Goal: Task Accomplishment & Management: Use online tool/utility

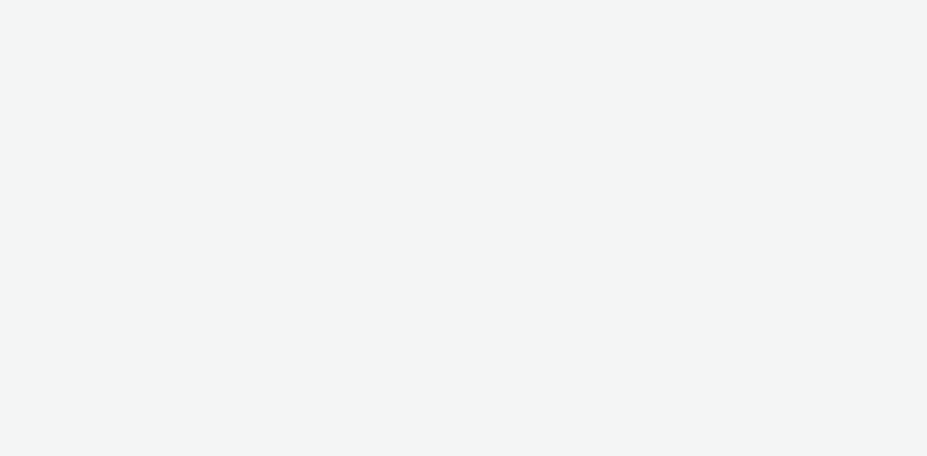
select select "3577b0fe-1e1b-4f05-a15f-27ee59b5ca2b"
select select "a2c3571a-f901-4e0b-a6fa-bc20dfb4951a"
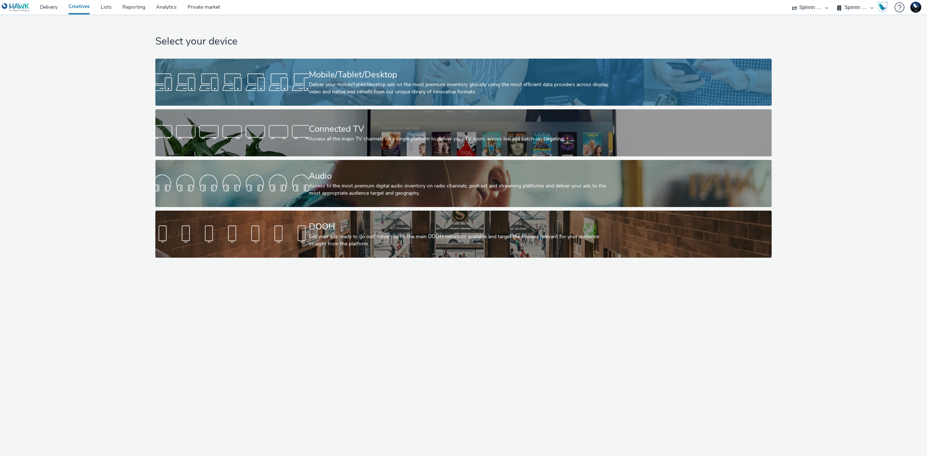
click at [381, 90] on div "Deliver your mobile/tablet/desktop ads on the most premium inventory globally u…" at bounding box center [462, 88] width 307 height 15
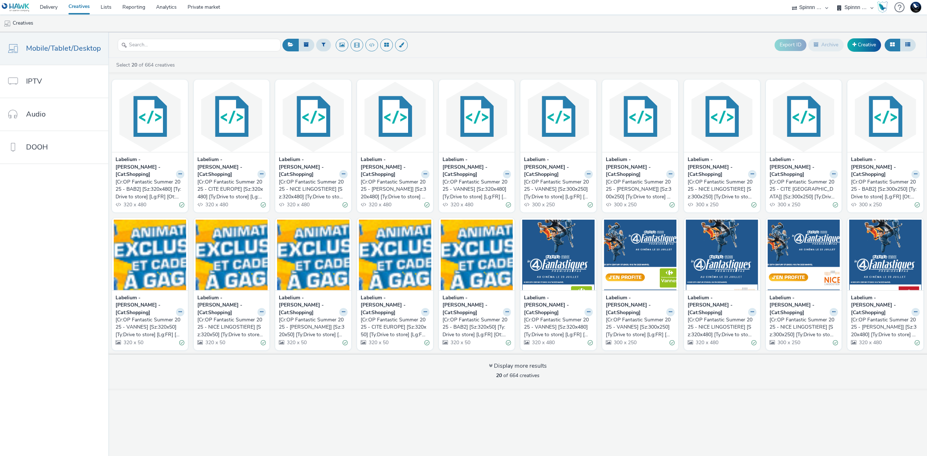
drag, startPoint x: 154, startPoint y: 194, endPoint x: 160, endPoint y: 189, distance: 7.4
click at [154, 201] on div "320 x 480" at bounding box center [149, 205] width 69 height 8
click at [166, 185] on div "[Cr:OP Fantastic Summer 2025 - BAB2] [Sz:320x480] [Ty:Drive to store] [Lg:FR] […" at bounding box center [148, 189] width 66 height 22
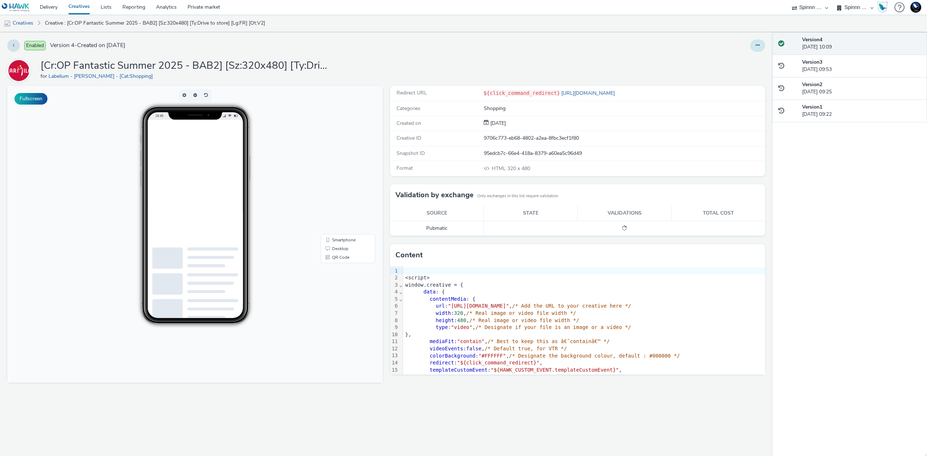
click at [759, 45] on button at bounding box center [757, 45] width 15 height 12
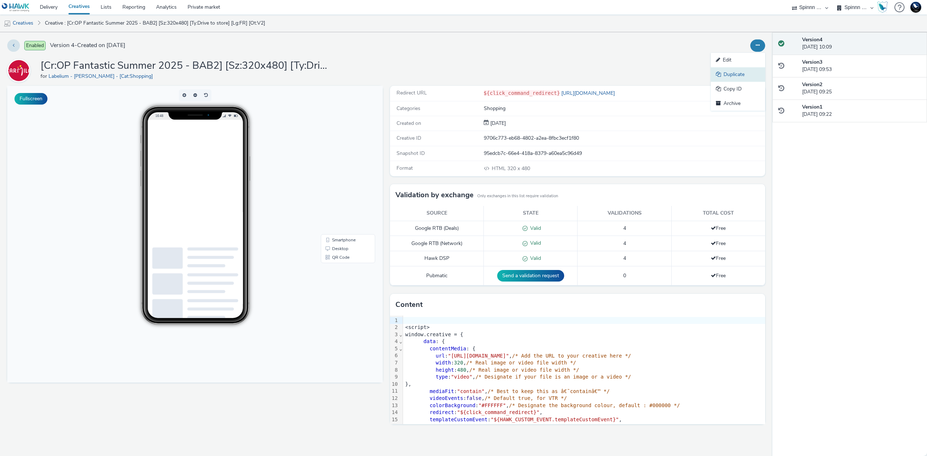
click at [752, 77] on link "Duplicate" at bounding box center [738, 74] width 54 height 14
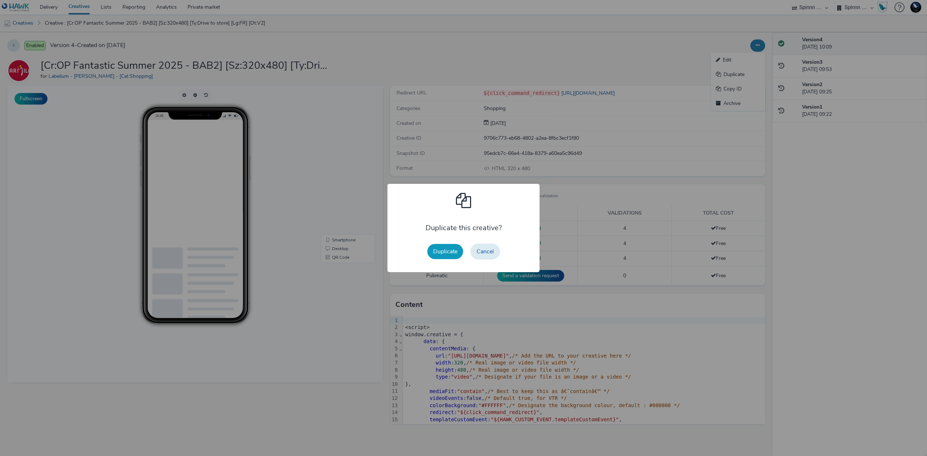
click at [455, 247] on button "Duplicate" at bounding box center [445, 251] width 36 height 15
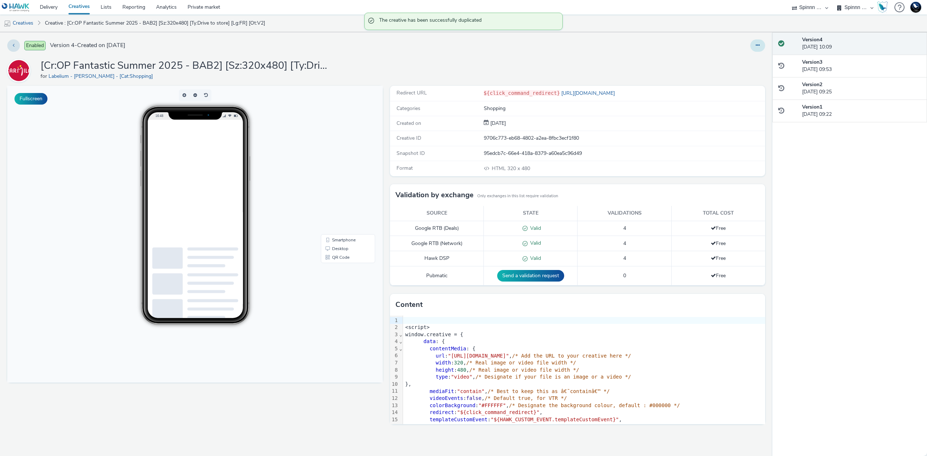
click at [757, 45] on icon at bounding box center [758, 45] width 4 height 5
click at [741, 56] on link "Edit" at bounding box center [738, 60] width 54 height 14
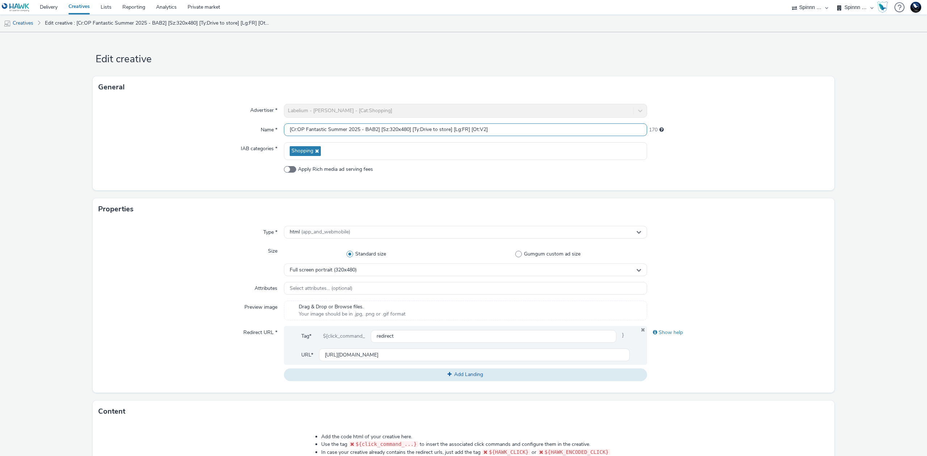
drag, startPoint x: 304, startPoint y: 127, endPoint x: 345, endPoint y: 128, distance: 40.9
click at [345, 128] on input "[Cr:OP Fantastic Summer 2025 - BAB2] [Sz:320x480] [Ty:Drive to store] [Lg:FR] […" at bounding box center [465, 129] width 363 height 13
drag, startPoint x: 359, startPoint y: 128, endPoint x: 373, endPoint y: 129, distance: 13.8
click at [373, 129] on input "[Cr:OP Happy Shopping 2025 - BAB2] [Sz:320x480] [Ty:Drive to store] [Lg:FR] [Ot…" at bounding box center [465, 129] width 363 height 13
type input "[Cr:OP Happy Shopping 2025 - Colmar] [Sz:320x480] [Ty:Drive to store] [Lg:FR] […"
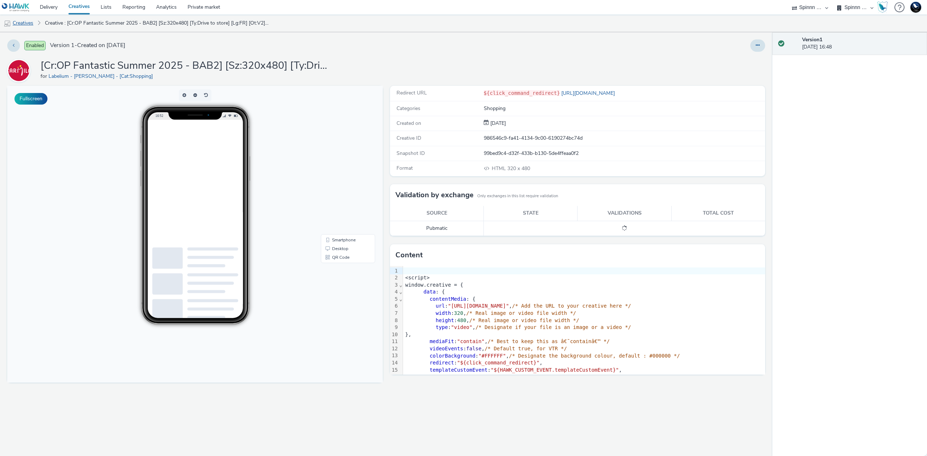
click at [27, 20] on link "Creatives" at bounding box center [18, 22] width 37 height 17
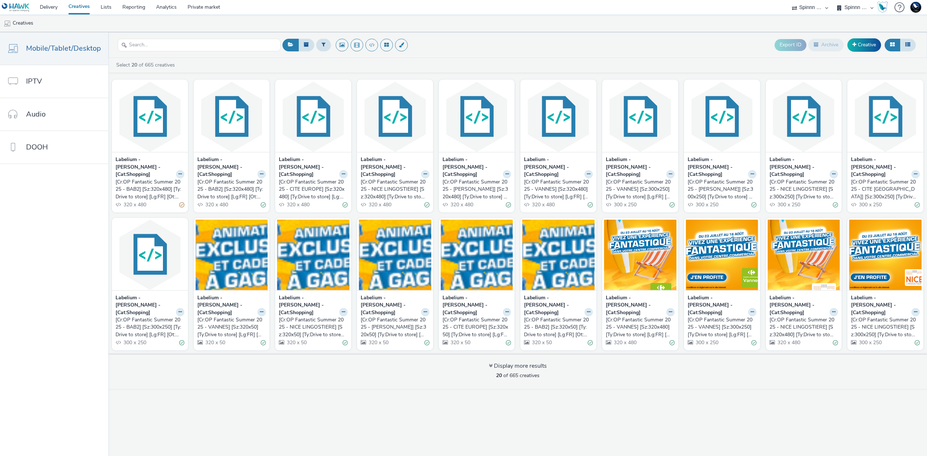
click at [144, 183] on div "[Cr:OP Fantastic Summer 2025 - BAB2] [Sz:320x480] [Ty:Drive to store] [Lg:FR] […" at bounding box center [148, 189] width 66 height 22
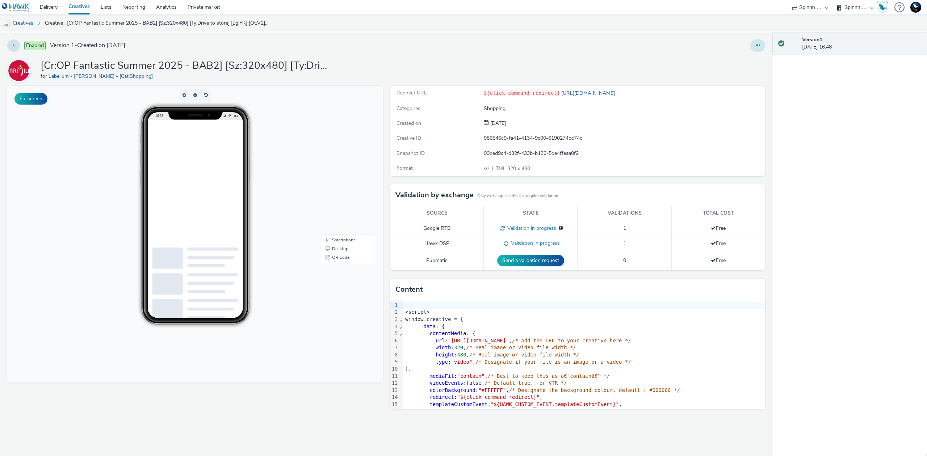
click at [757, 46] on icon at bounding box center [758, 45] width 4 height 5
click at [753, 55] on link "Edit" at bounding box center [738, 60] width 54 height 14
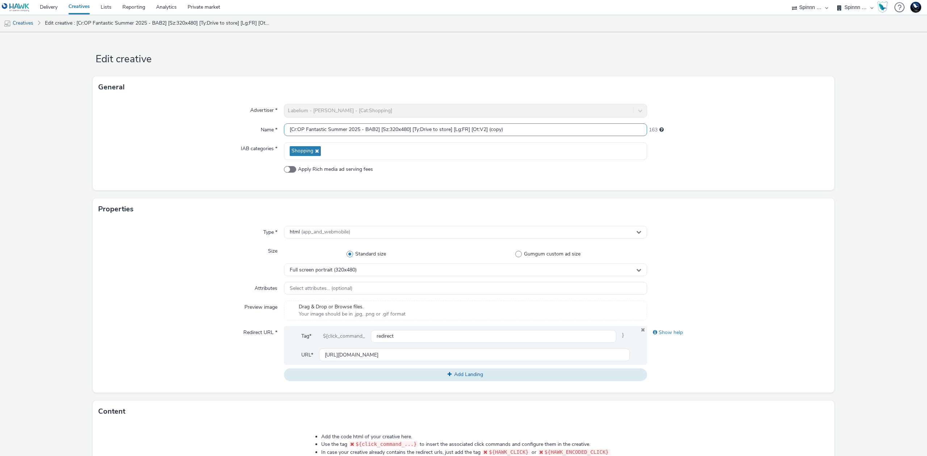
drag, startPoint x: 303, startPoint y: 127, endPoint x: 345, endPoint y: 126, distance: 41.3
click at [345, 126] on input "[Cr:OP Fantastic Summer 2025 - BAB2] [Sz:320x480] [Ty:Drive to store] [Lg:FR] […" at bounding box center [465, 129] width 363 height 13
paste input "Happy Shopping"
drag, startPoint x: 361, startPoint y: 129, endPoint x: 373, endPoint y: 129, distance: 11.6
click at [373, 129] on input "[Cr:OP Happy Shopping 2025 - BAB2] [Sz:320x480] [Ty:Drive to store] [Lg:FR] [Ot…" at bounding box center [465, 129] width 363 height 13
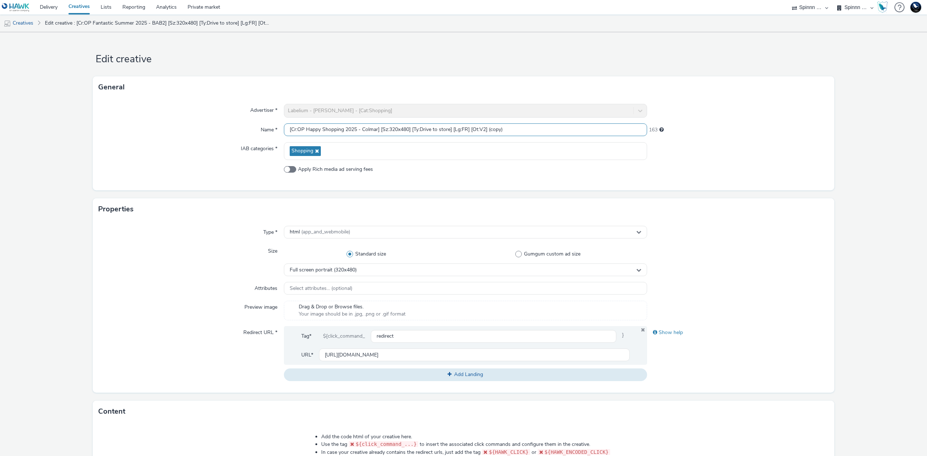
drag, startPoint x: 491, startPoint y: 131, endPoint x: 586, endPoint y: 134, distance: 94.5
click at [586, 134] on input "[Cr:OP Happy Shopping 2025 - Colmar] [Sz:320x480] [Ty:Drive to store] [Lg:FR] […" at bounding box center [465, 129] width 363 height 13
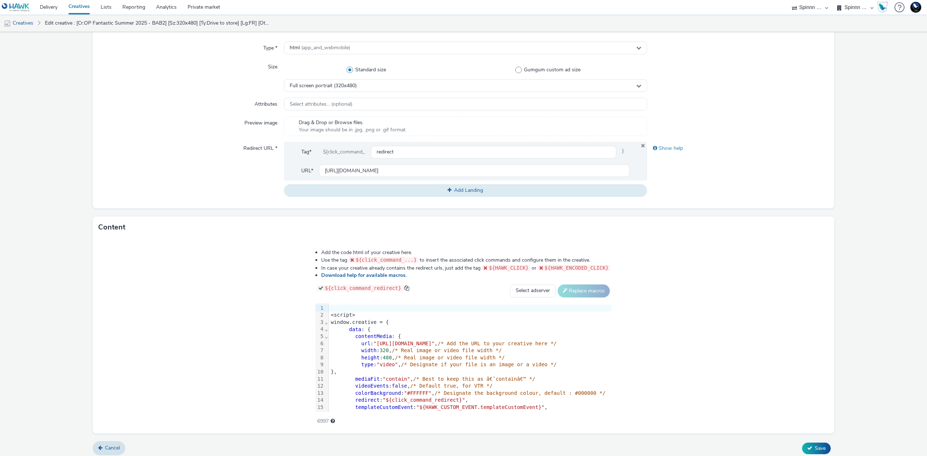
scroll to position [189, 0]
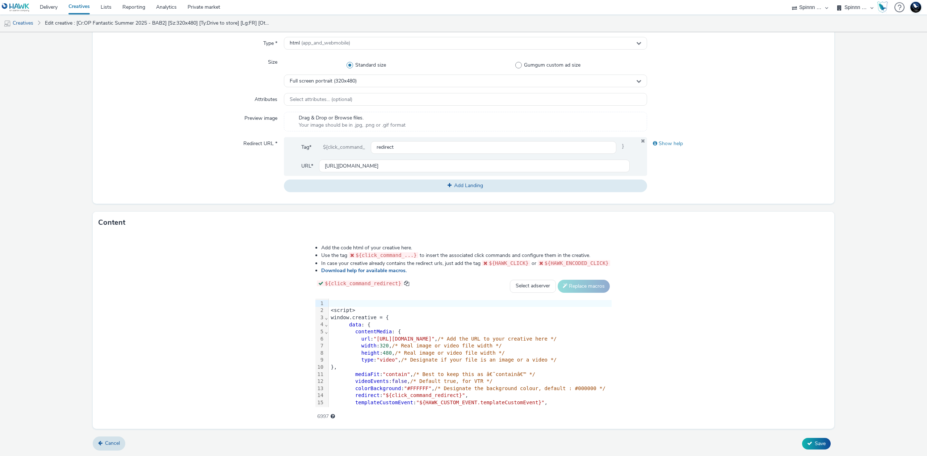
type input "[Cr:OP Happy Shopping 2025 - Colmar] [Sz:320x480] [Ty:Drive to store] [Lg:FR] […"
click at [473, 362] on span "/* Designate if your file is an image or a video */" at bounding box center [479, 360] width 156 height 6
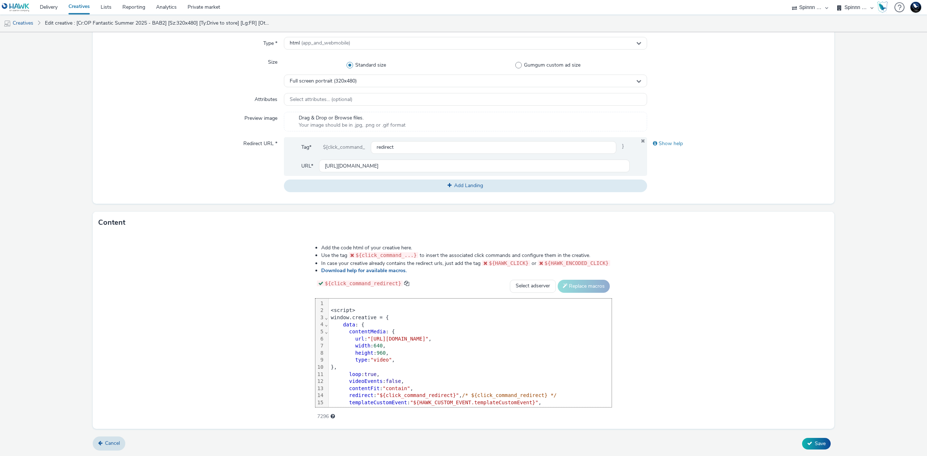
scroll to position [57, 0]
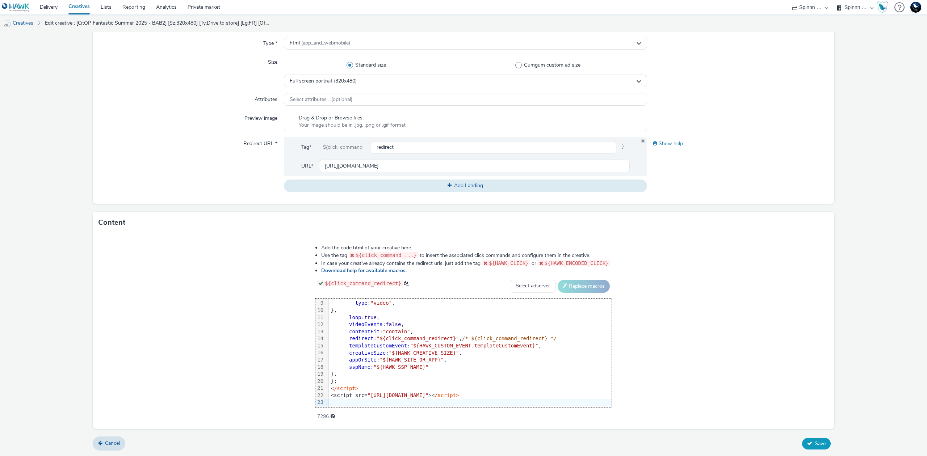
click at [804, 438] on button "Save" at bounding box center [816, 444] width 29 height 12
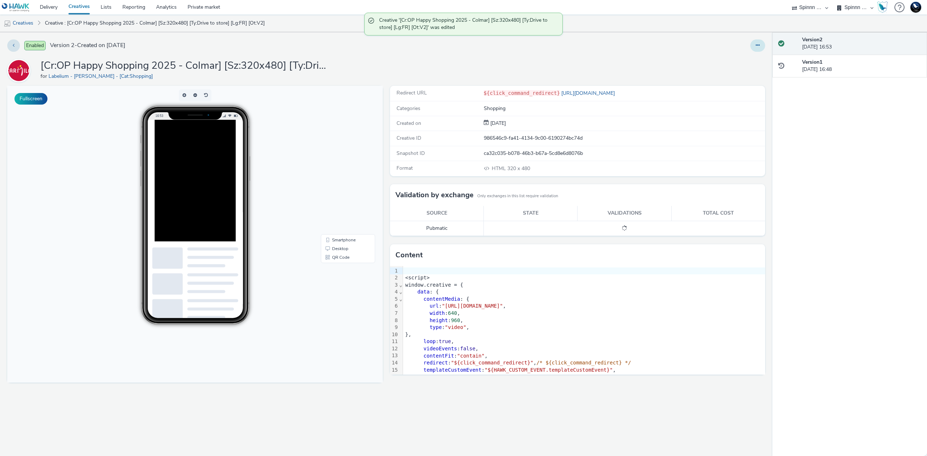
click at [756, 48] on icon at bounding box center [758, 45] width 4 height 5
click at [743, 72] on link "Duplicate" at bounding box center [738, 74] width 54 height 14
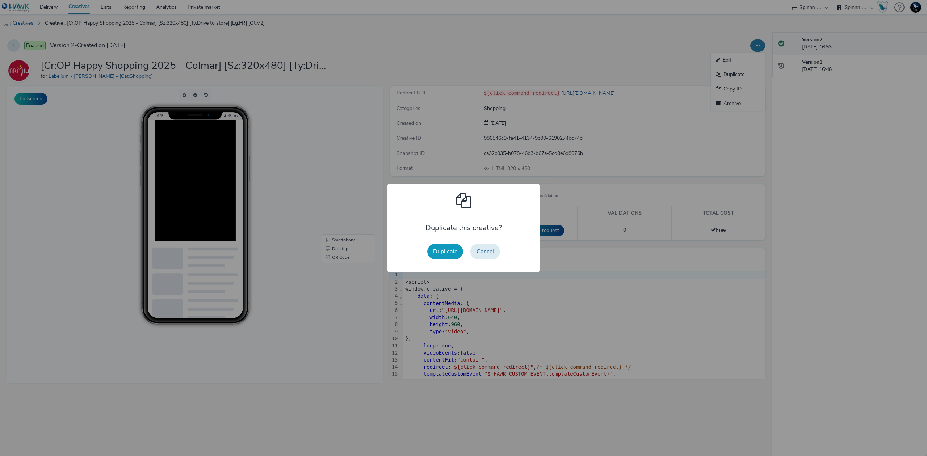
click at [445, 251] on button "Duplicate" at bounding box center [445, 251] width 36 height 15
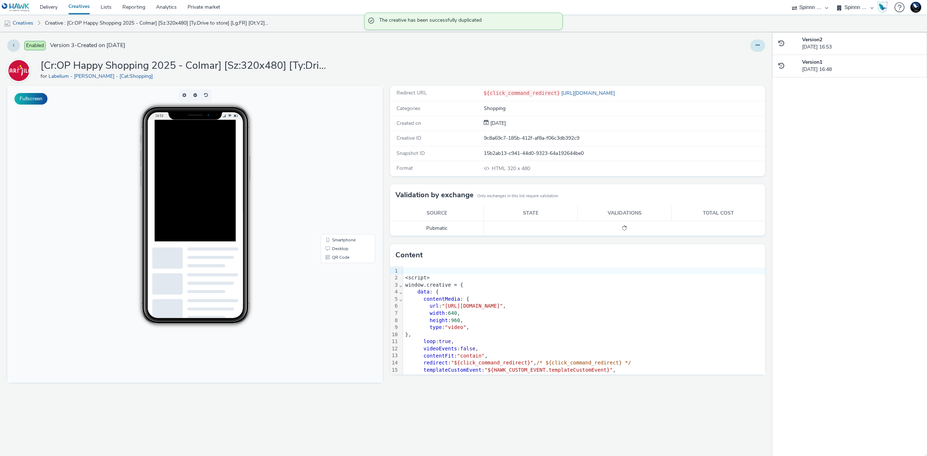
click at [759, 49] on button at bounding box center [757, 45] width 15 height 12
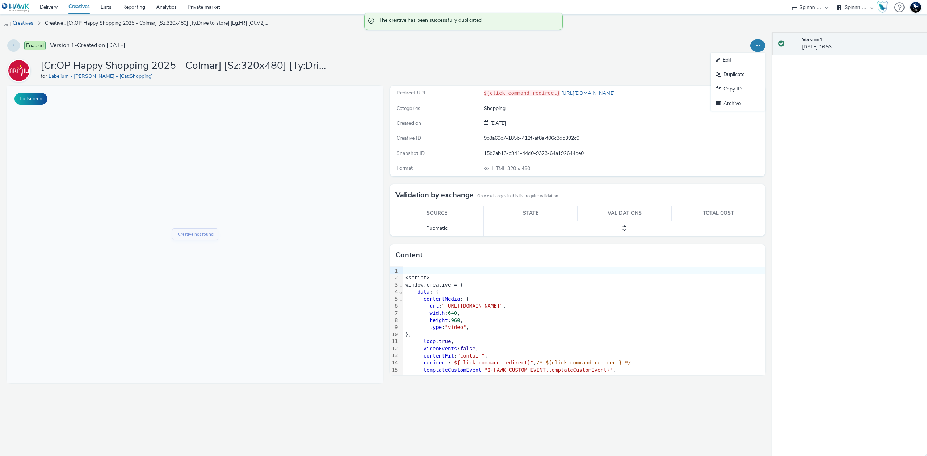
click at [748, 61] on link "Edit" at bounding box center [738, 60] width 54 height 14
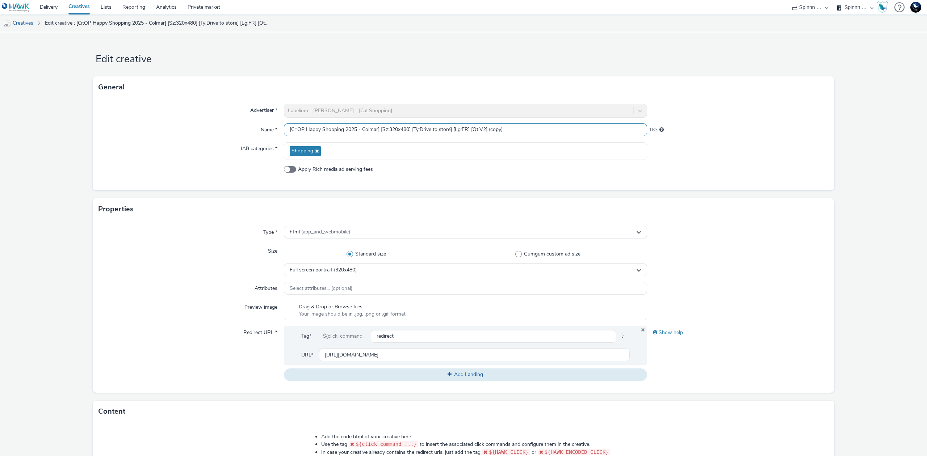
drag, startPoint x: 360, startPoint y: 128, endPoint x: 375, endPoint y: 128, distance: 15.6
click at [375, 128] on input "[Cr:OP Happy Shopping 2025 - Colmar] [Sz:320x480] [Ty:Drive to store] [Lg:FR] […" at bounding box center [465, 129] width 363 height 13
drag, startPoint x: 487, startPoint y: 128, endPoint x: 536, endPoint y: 127, distance: 48.9
click at [536, 127] on input "[Cr:OP Happy Shopping 2025 - Labege] [Sz:320x480] [Ty:Drive to store] [Lg:FR] […" at bounding box center [465, 129] width 363 height 13
type input "[Cr:OP Happy Shopping 2025 - Labege] [Sz:320x480] [Ty:Drive to store] [Lg:FR] […"
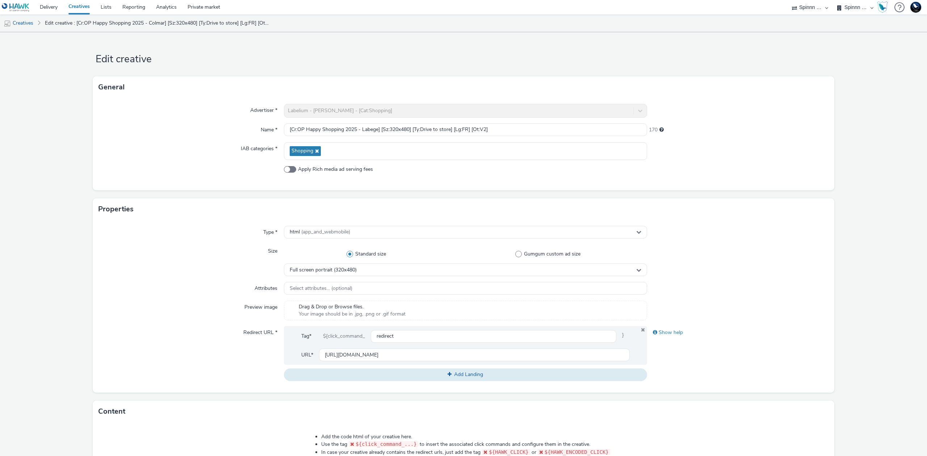
click at [772, 211] on div "Properties" at bounding box center [463, 209] width 741 height 22
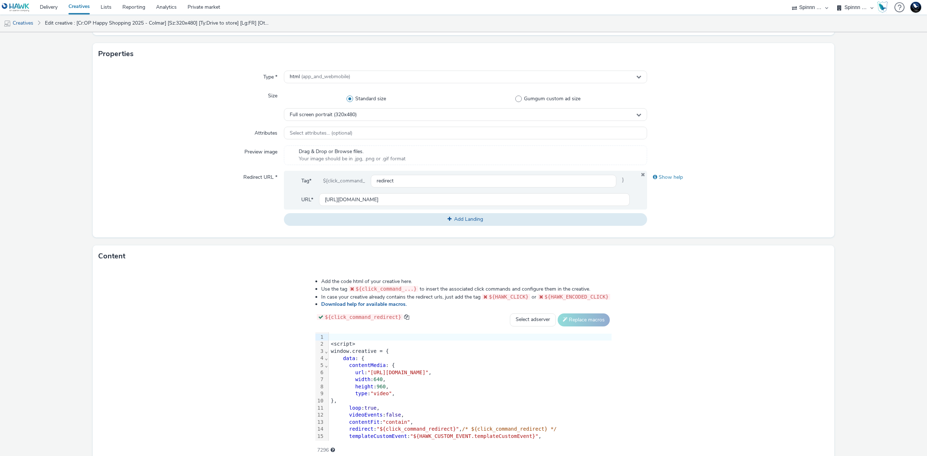
scroll to position [189, 0]
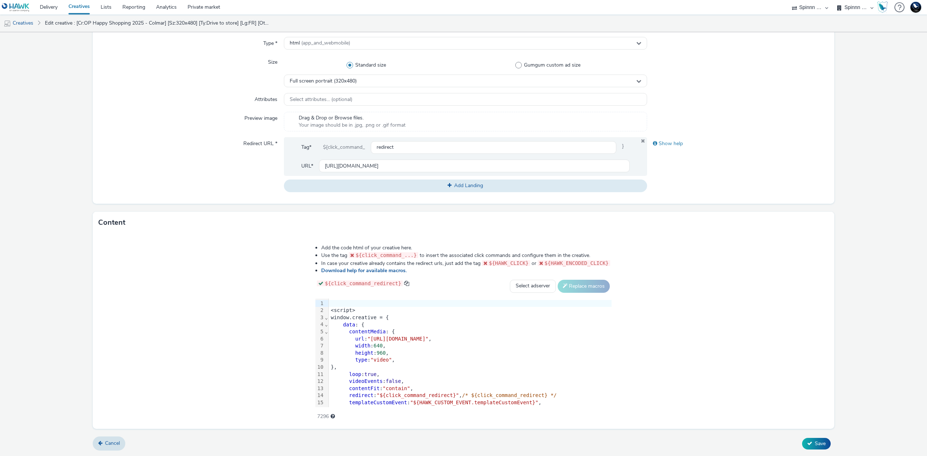
click at [465, 345] on div "width : 640 ," at bounding box center [470, 345] width 283 height 7
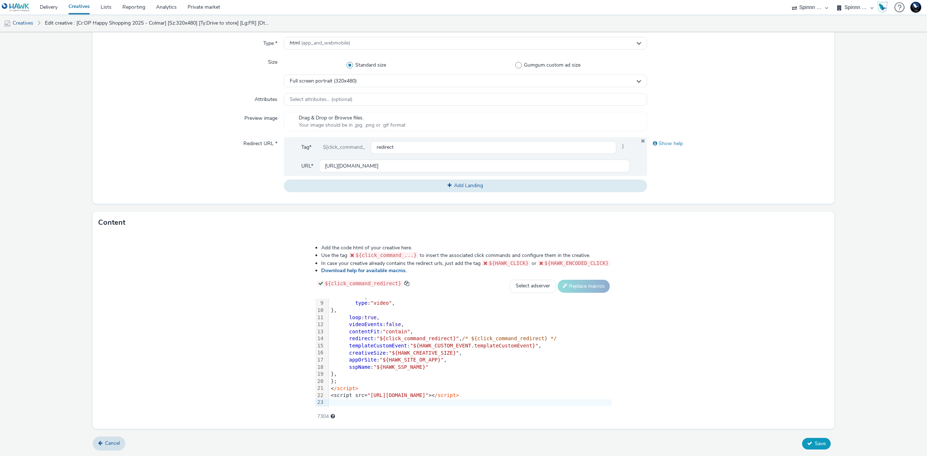
click at [805, 440] on button "Save" at bounding box center [816, 444] width 29 height 12
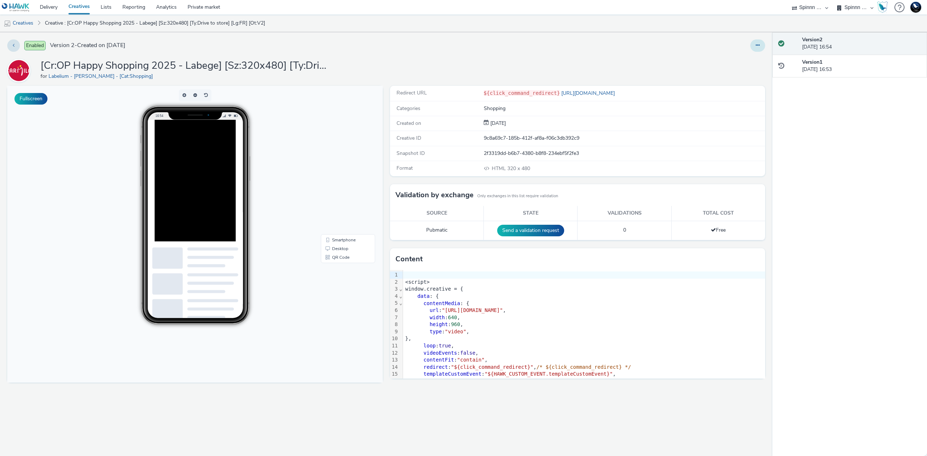
click at [762, 48] on button at bounding box center [757, 45] width 15 height 12
click at [755, 72] on link "Duplicate" at bounding box center [738, 74] width 54 height 14
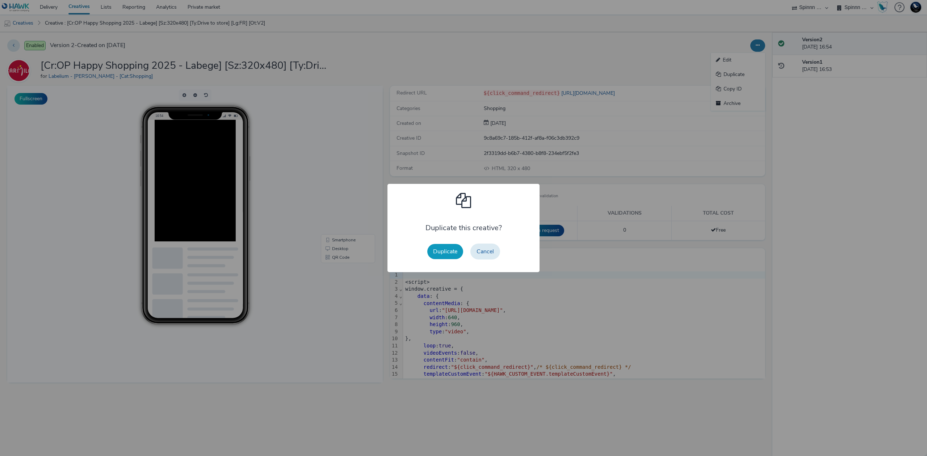
click at [447, 251] on button "Duplicate" at bounding box center [445, 251] width 36 height 15
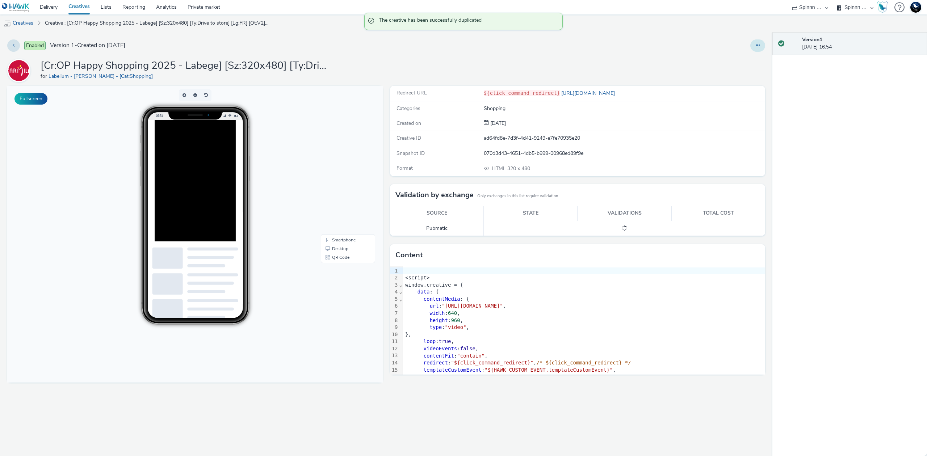
click at [757, 44] on icon at bounding box center [758, 45] width 4 height 5
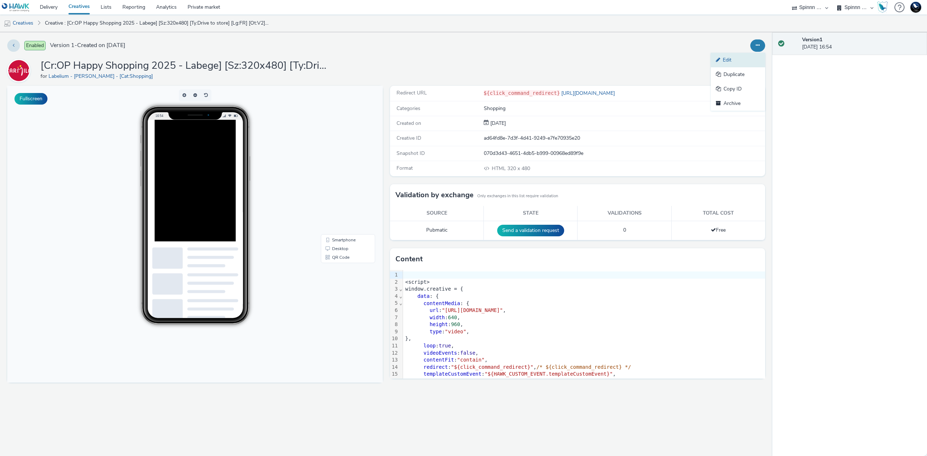
click at [752, 55] on link "Edit" at bounding box center [738, 60] width 54 height 14
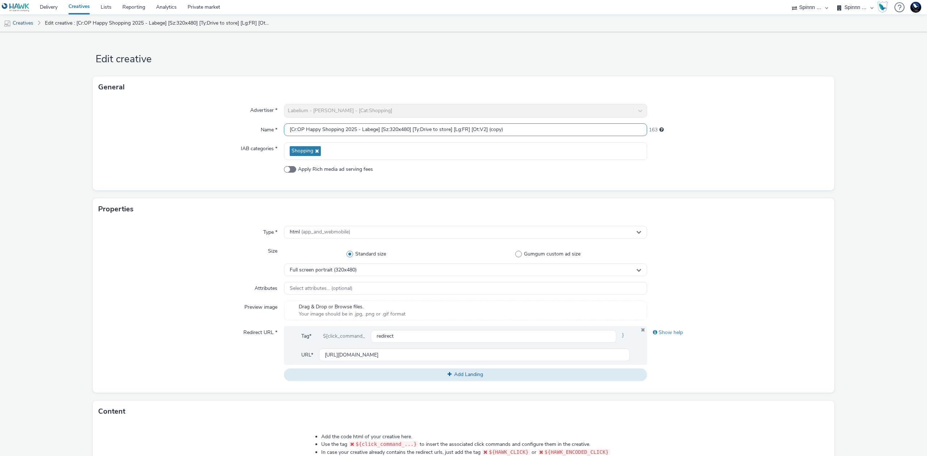
drag, startPoint x: 360, startPoint y: 129, endPoint x: 376, endPoint y: 128, distance: 16.7
click at [376, 128] on input "[Cr:OP Happy Shopping 2025 - Labege] [Sz:320x480] [Ty:Drive to store] [Lg:FR] […" at bounding box center [465, 129] width 363 height 13
drag, startPoint x: 485, startPoint y: 125, endPoint x: 551, endPoint y: 131, distance: 65.4
click at [549, 131] on input "[Cr:OP Happy Shopping 2025 - Nancy] [Sz:320x480] [Ty:Drive to store] [Lg:FR] [O…" at bounding box center [465, 129] width 363 height 13
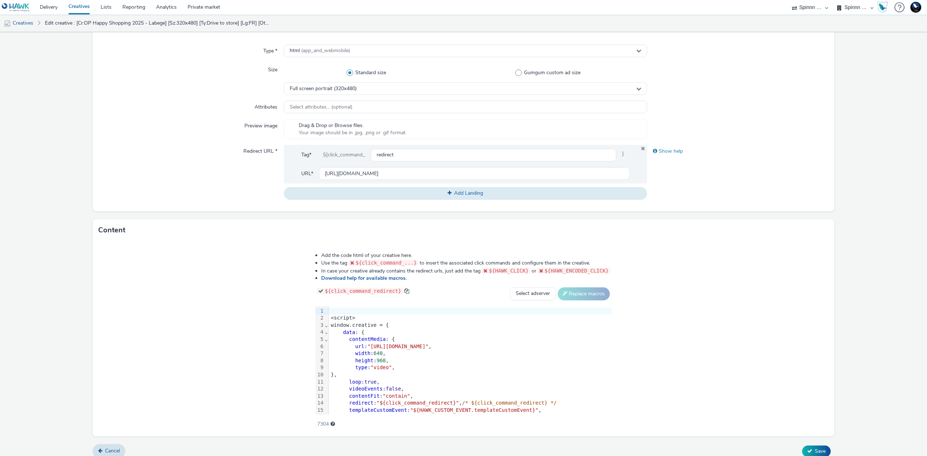
scroll to position [189, 0]
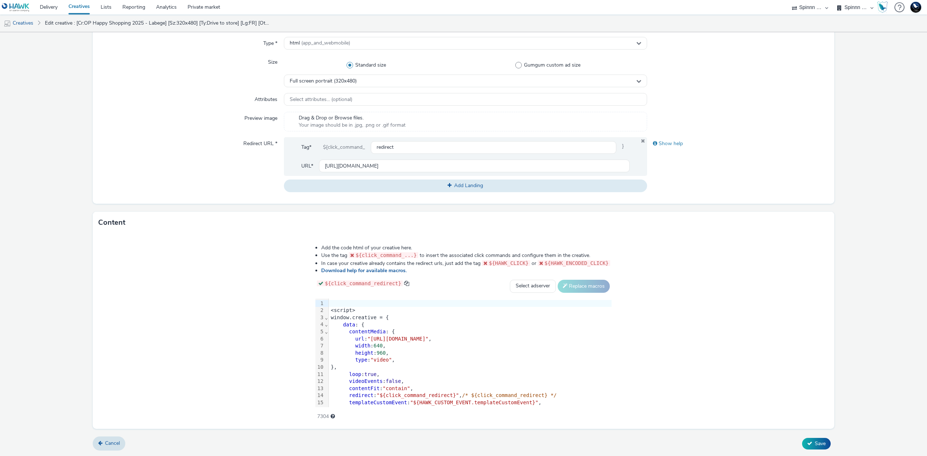
type input "[Cr:OP Happy Shopping 2025 - Nancy] [Sz:320x480] [Ty:Drive to store] [Lg:FR] [O…"
click at [484, 357] on div "type : "video" ," at bounding box center [470, 360] width 283 height 7
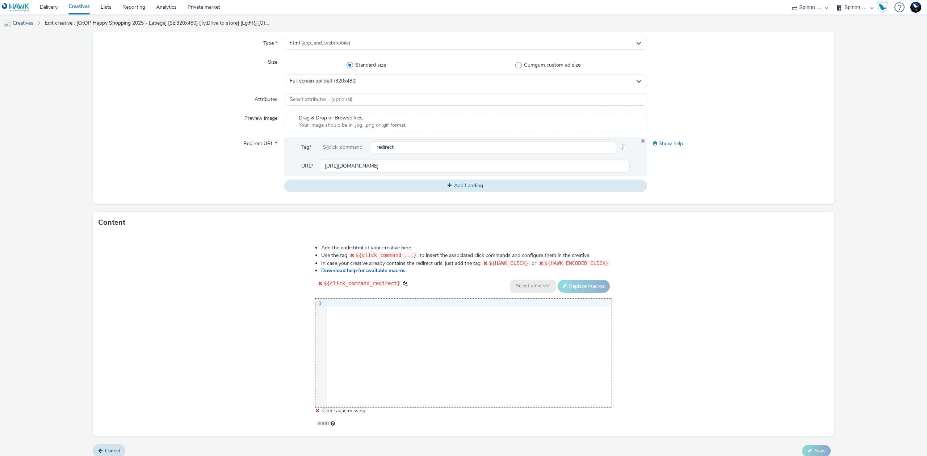
scroll to position [57, 0]
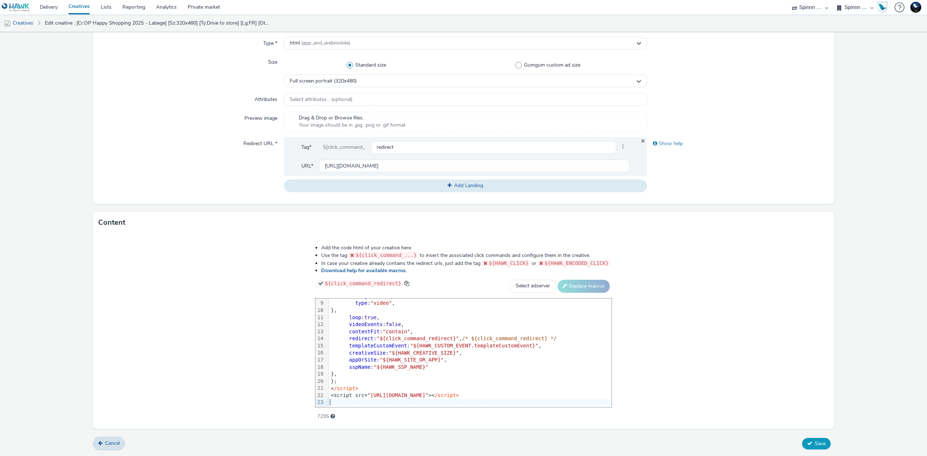
click at [815, 442] on span "Save" at bounding box center [820, 443] width 11 height 7
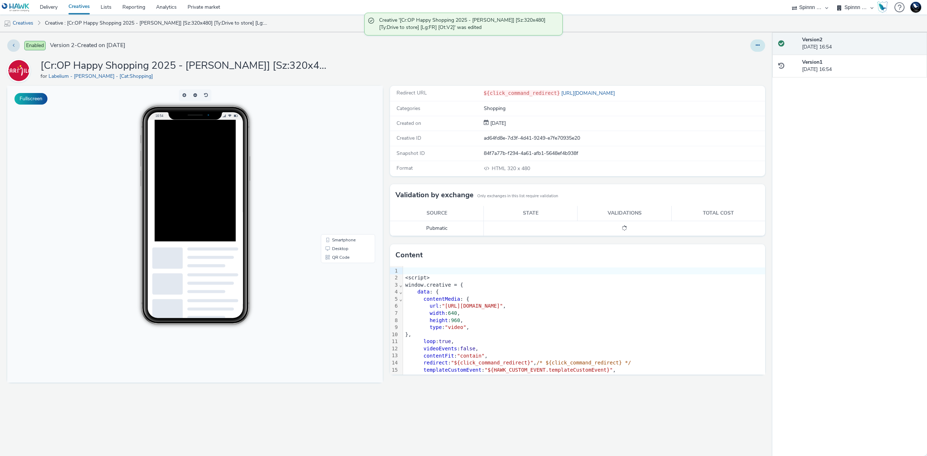
click at [762, 48] on button at bounding box center [757, 45] width 15 height 12
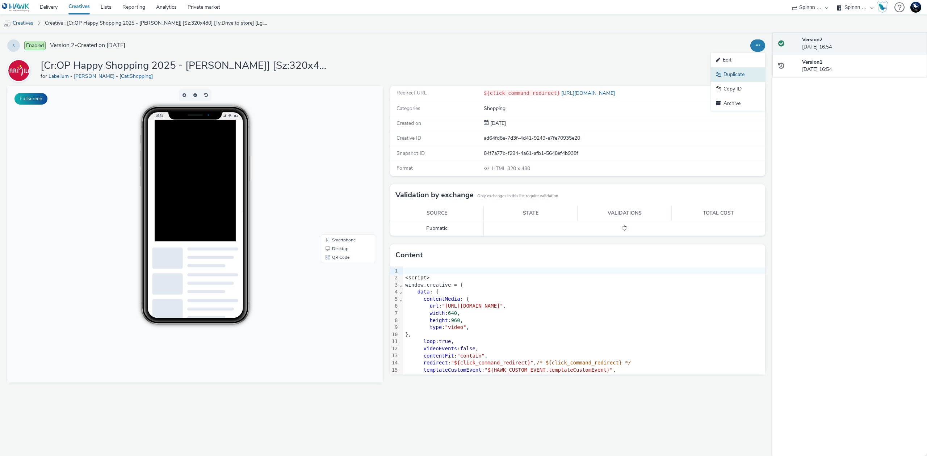
click at [751, 74] on link "Duplicate" at bounding box center [738, 74] width 54 height 14
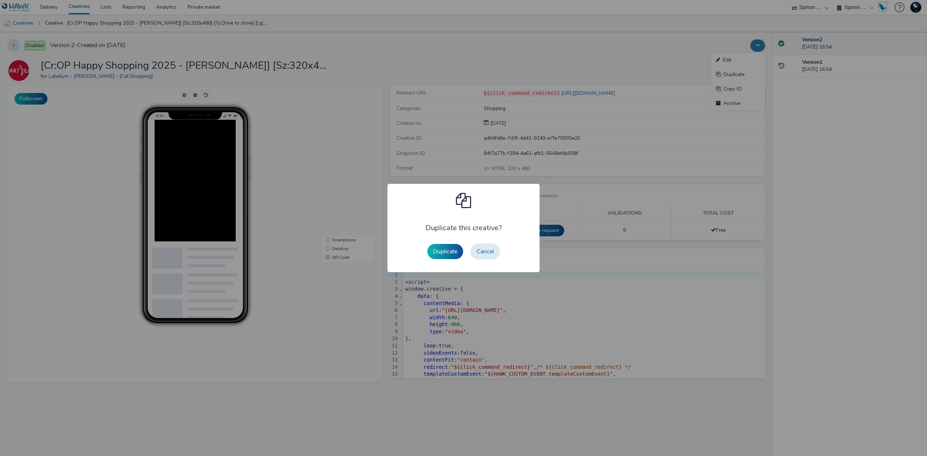
click at [466, 249] on div "Duplicate Cancel" at bounding box center [464, 251] width 80 height 23
click at [453, 249] on button "Duplicate" at bounding box center [445, 251] width 36 height 15
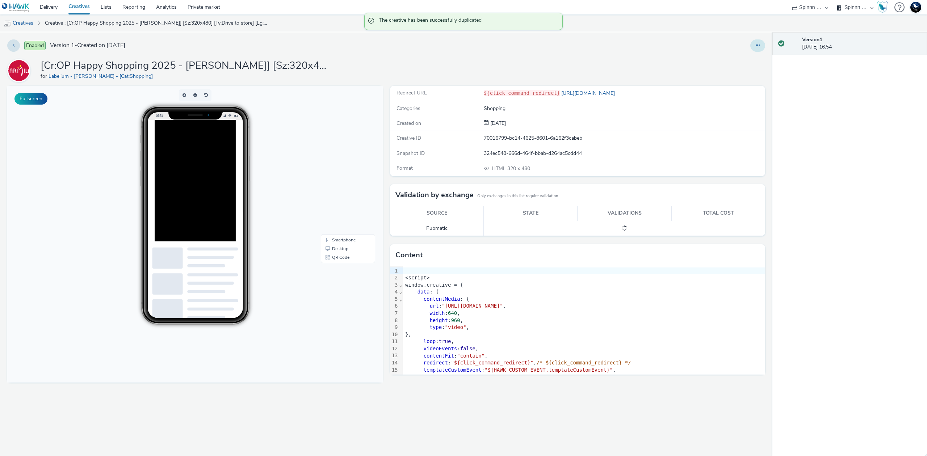
click at [757, 47] on icon at bounding box center [758, 45] width 4 height 5
click at [733, 66] on link "Edit" at bounding box center [738, 60] width 54 height 14
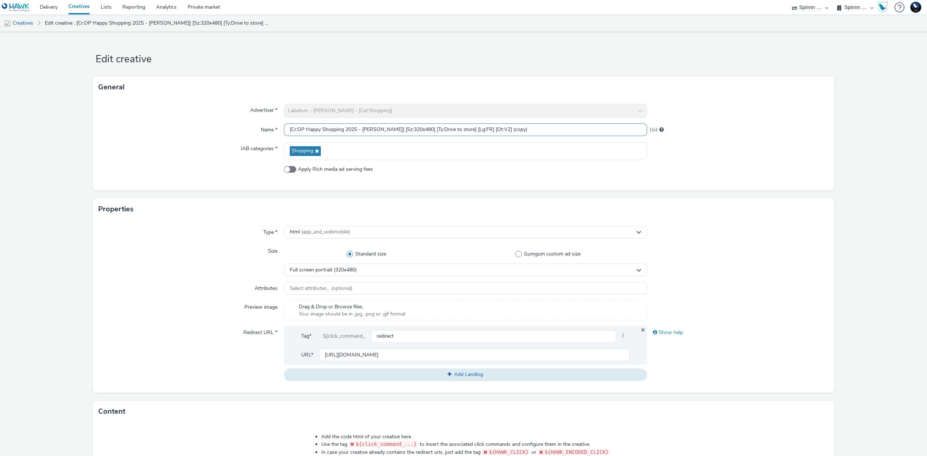
drag, startPoint x: 359, startPoint y: 128, endPoint x: 374, endPoint y: 128, distance: 14.5
click at [374, 128] on input "[Cr:OP Happy Shopping 2025 - Nancy] [Sz:320x480] [Ty:Drive to store] [Lg:FR] [O…" at bounding box center [465, 129] width 363 height 13
drag, startPoint x: 496, startPoint y: 129, endPoint x: 574, endPoint y: 128, distance: 77.8
click at [571, 127] on input "[Cr:OP Happy Shopping 2025 - Strasbourg] [Sz:320x480] [Ty:Drive to store] [Lg:F…" at bounding box center [465, 129] width 363 height 13
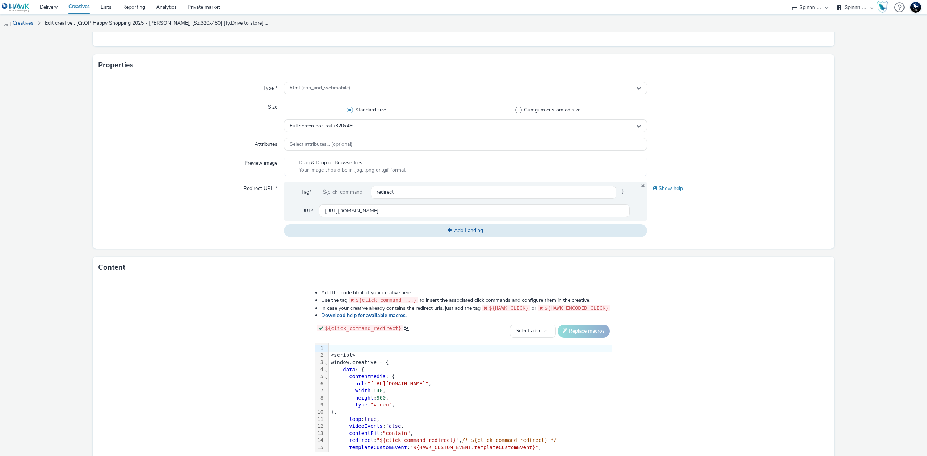
scroll to position [189, 0]
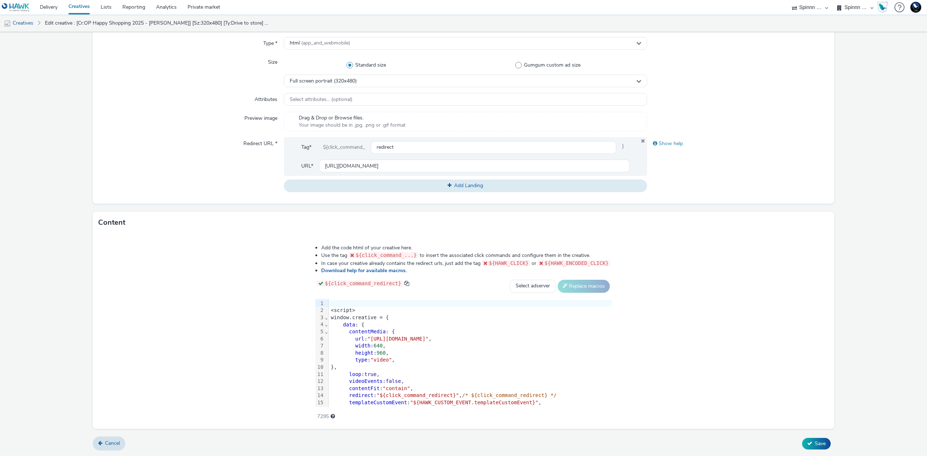
type input "[Cr:OP Happy Shopping 2025 - Strasbourg] [Sz:320x480] [Ty:Drive to store] [Lg:F…"
click at [529, 316] on div "window.creative = {" at bounding box center [470, 317] width 283 height 7
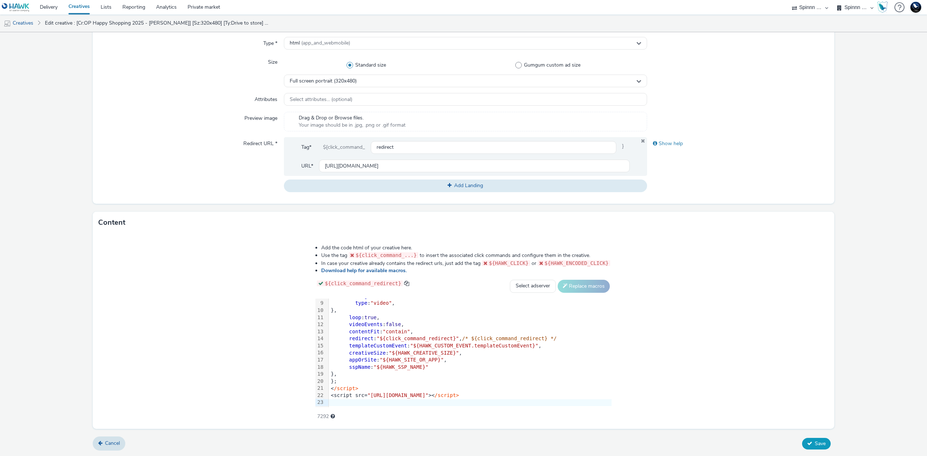
click at [821, 441] on button "Save" at bounding box center [816, 444] width 29 height 12
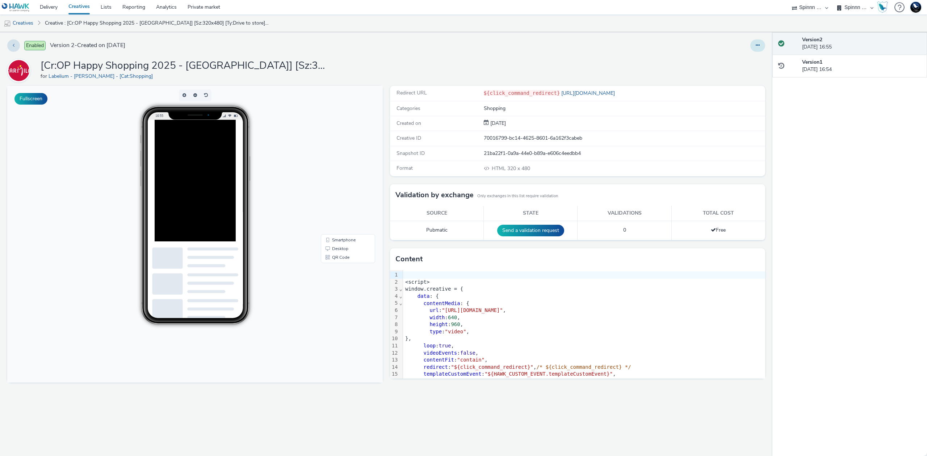
click at [757, 45] on icon at bounding box center [758, 45] width 4 height 5
click at [750, 70] on link "Duplicate" at bounding box center [738, 74] width 54 height 14
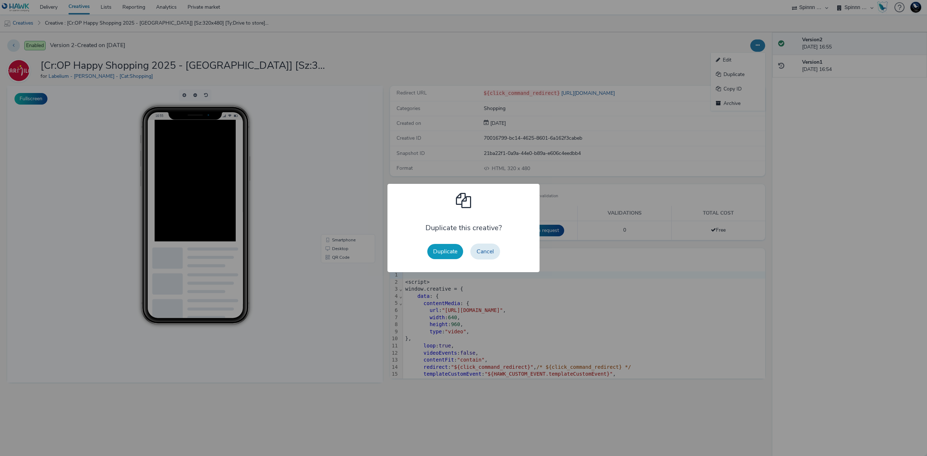
click at [456, 246] on button "Duplicate" at bounding box center [445, 251] width 36 height 15
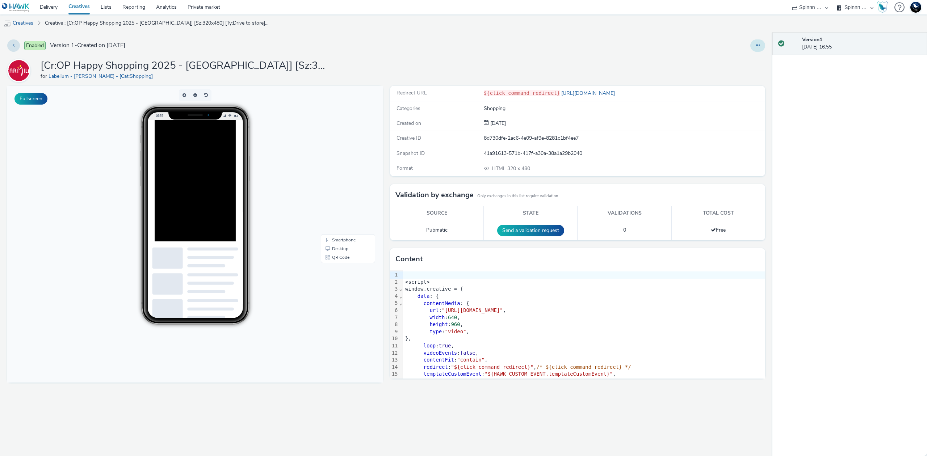
click at [762, 48] on button at bounding box center [757, 45] width 15 height 12
click at [746, 58] on link "Edit" at bounding box center [738, 60] width 54 height 14
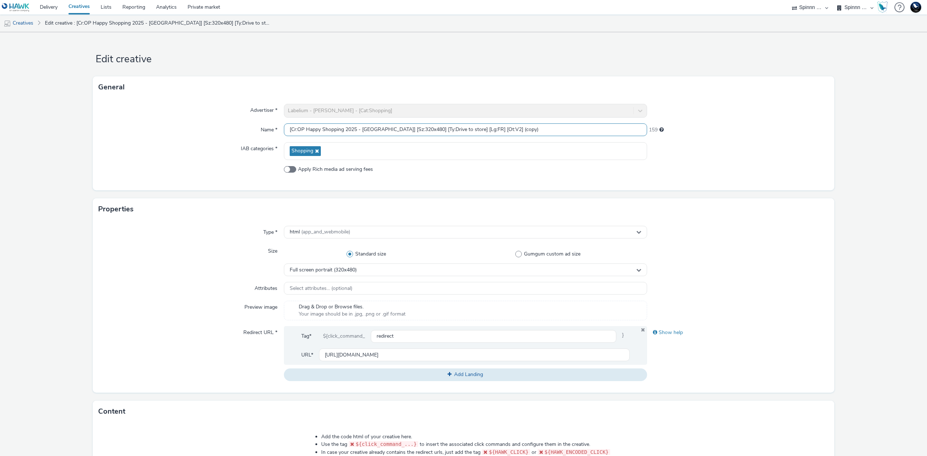
drag, startPoint x: 359, startPoint y: 127, endPoint x: 384, endPoint y: 129, distance: 25.0
click at [384, 129] on input "[Cr:OP Happy Shopping 2025 - Strasbourg] [Sz:320x480] [Ty:Drive to store] [Lg:F…" at bounding box center [465, 129] width 363 height 13
drag, startPoint x: 492, startPoint y: 130, endPoint x: 566, endPoint y: 128, distance: 74.6
click at [564, 127] on input "[Cr:OP Happy Shopping 2025 - ValYerres] [Sz:320x480] [Ty:Drive to store] [Lg:FR…" at bounding box center [465, 129] width 363 height 13
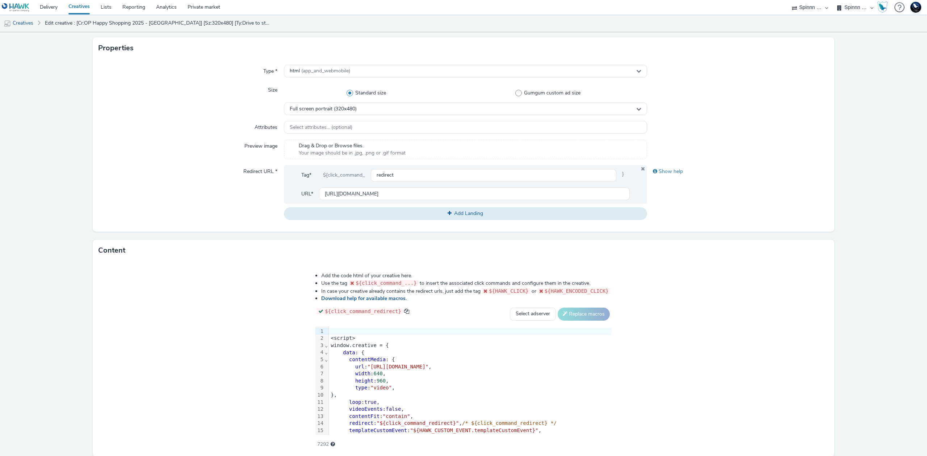
scroll to position [189, 0]
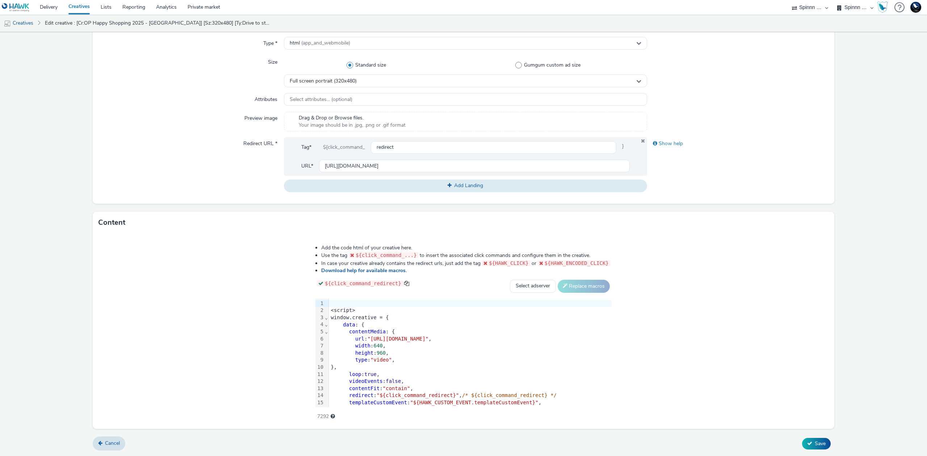
type input "[Cr:OP Happy Shopping 2025 - ValYerres] [Sz:320x480] [Ty:Drive to store] [Lg:FR…"
click at [555, 355] on div "height : 960 ," at bounding box center [470, 353] width 283 height 7
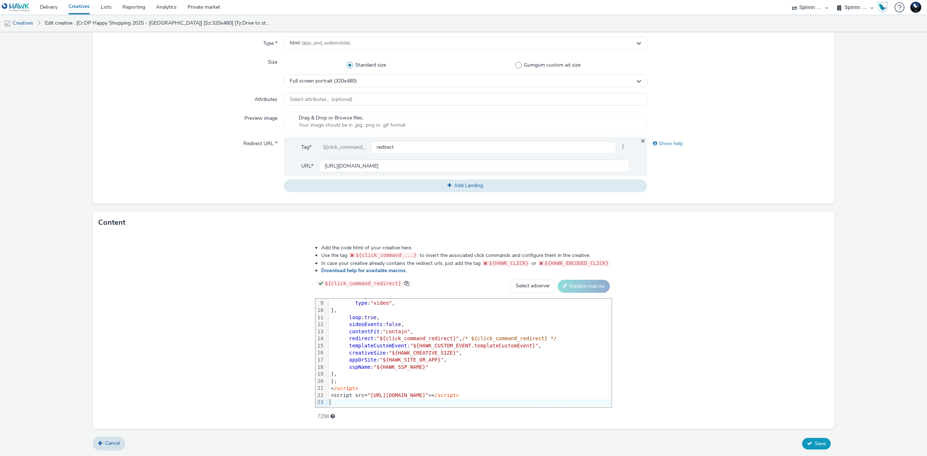
click at [807, 443] on button "Save" at bounding box center [816, 444] width 29 height 12
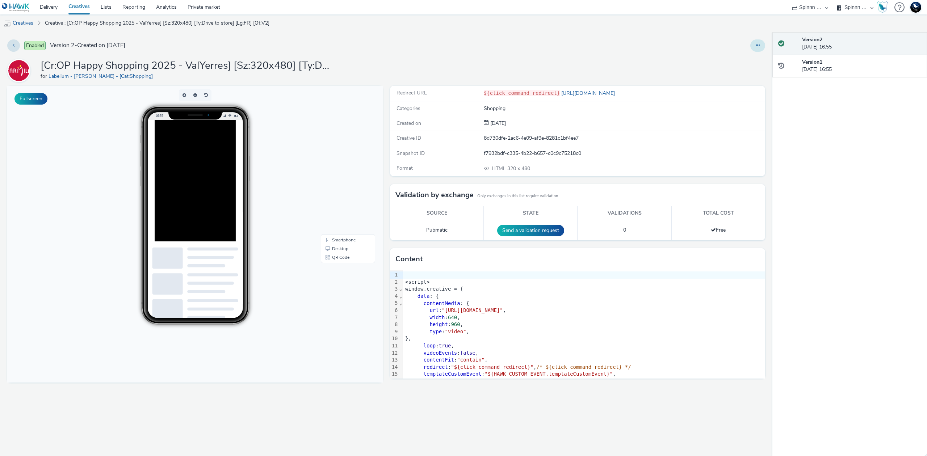
click at [757, 44] on icon at bounding box center [758, 45] width 4 height 5
click at [740, 74] on link "Duplicate" at bounding box center [738, 74] width 54 height 14
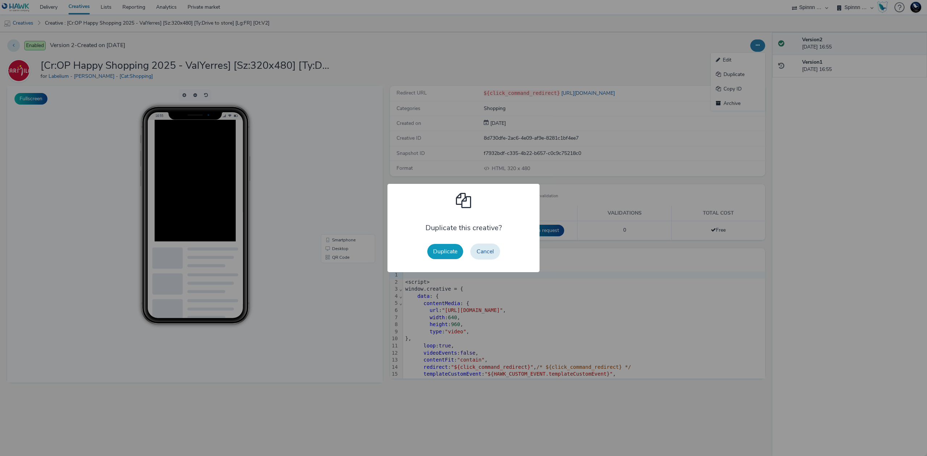
click at [453, 248] on button "Duplicate" at bounding box center [445, 251] width 36 height 15
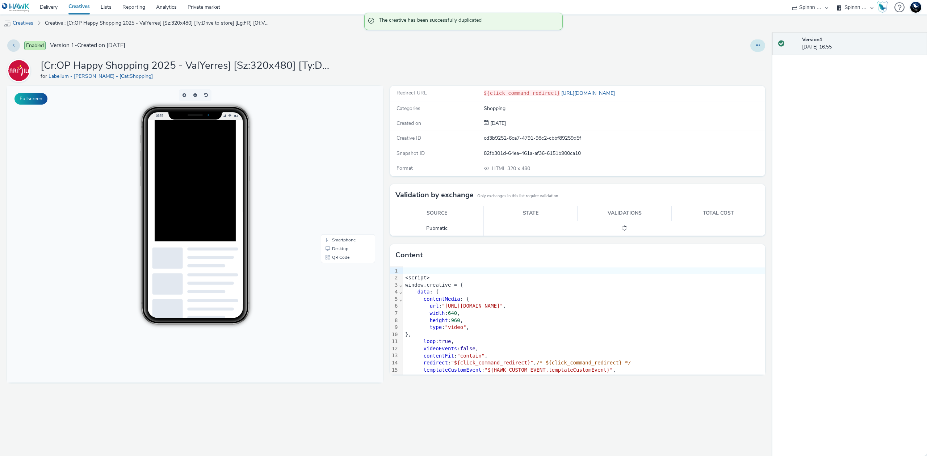
click at [759, 50] on button at bounding box center [757, 45] width 15 height 12
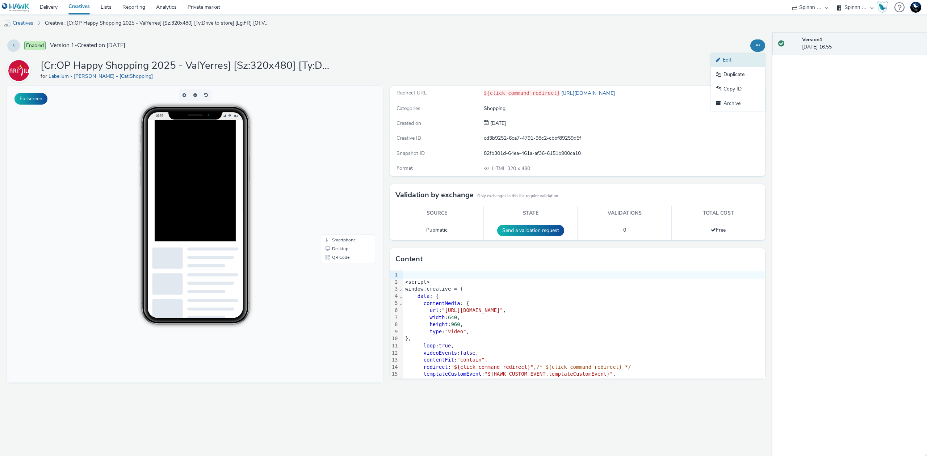
click at [752, 58] on link "Edit" at bounding box center [738, 60] width 54 height 14
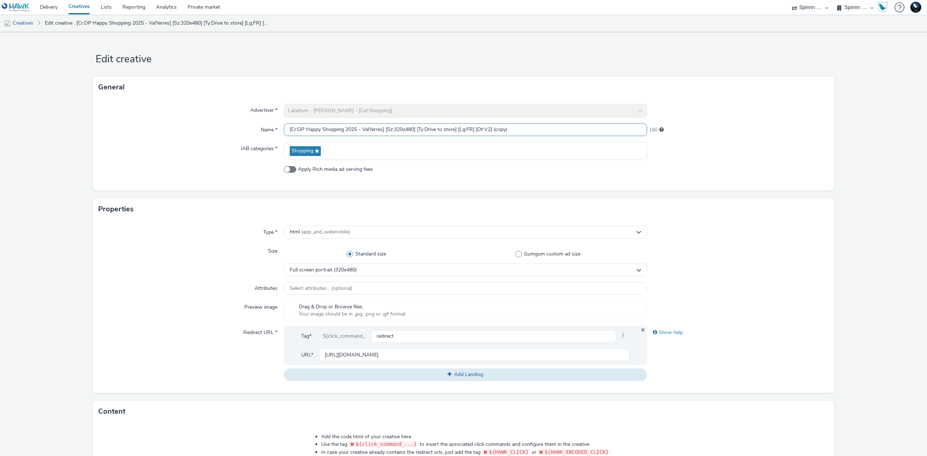
drag, startPoint x: 493, startPoint y: 126, endPoint x: 554, endPoint y: 129, distance: 60.9
click at [550, 128] on input "[Cr:OP Happy Shopping 2025 - ValYerres] [Sz:320x480] [Ty:Drive to store] [Lg:FR…" at bounding box center [465, 129] width 363 height 13
drag, startPoint x: 360, startPoint y: 127, endPoint x: 380, endPoint y: 127, distance: 20.3
click at [380, 127] on input "[Cr:OP Happy Shopping 2025 - ValYerres] [Sz:320x480] [Ty:Drive to store] [Lg:FR…" at bounding box center [465, 129] width 363 height 13
type input "[Cr:OP Happy Shopping 2025 - Vitrolles] [Sz:320x480] [Ty:Drive to store] [Lg:FR…"
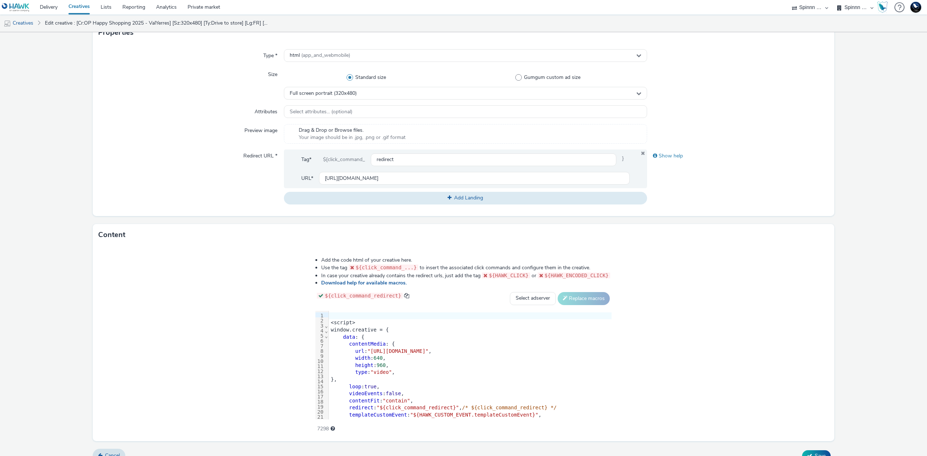
scroll to position [189, 0]
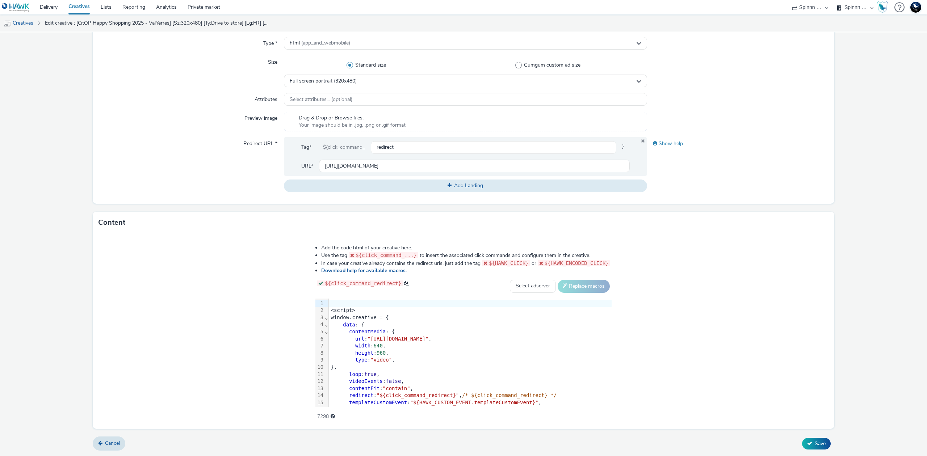
click at [429, 338] on span ""https://cdn.tabmo.io/creatives/upload/shopin/1755771333070/display_bronze_val_…" at bounding box center [397, 339] width 61 height 6
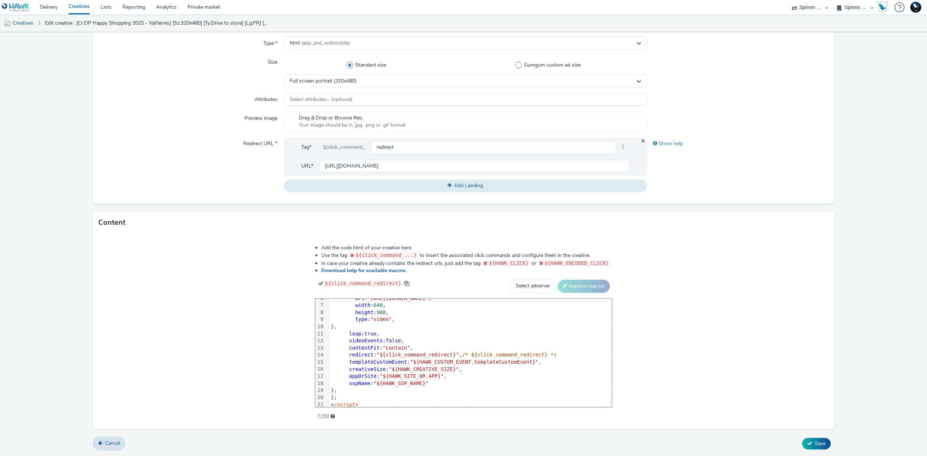
scroll to position [0, 0]
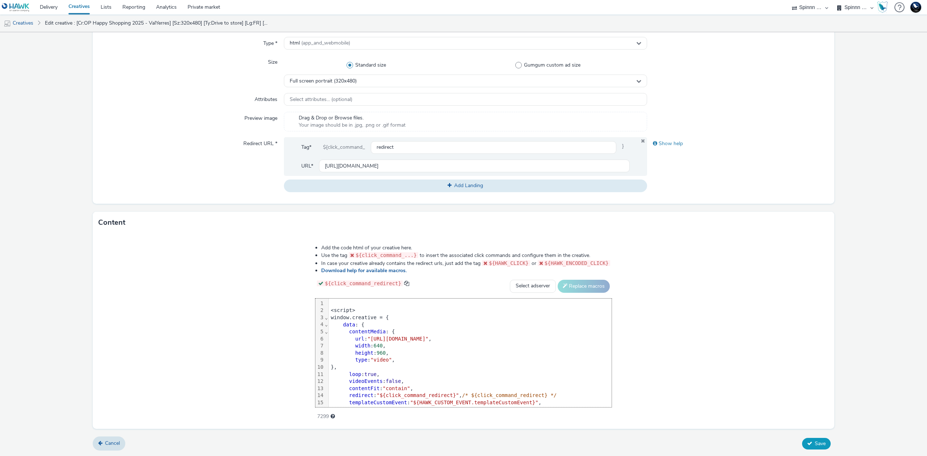
click at [802, 441] on button "Save" at bounding box center [816, 444] width 29 height 12
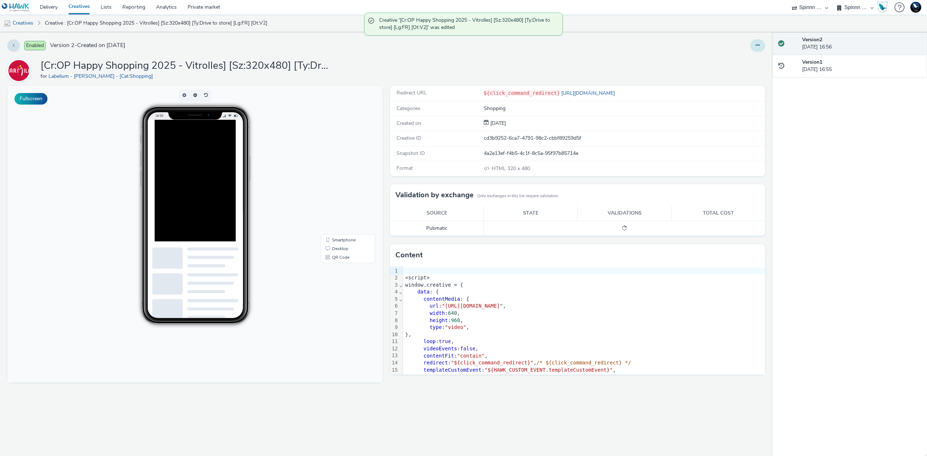
click at [758, 43] on icon at bounding box center [758, 45] width 4 height 5
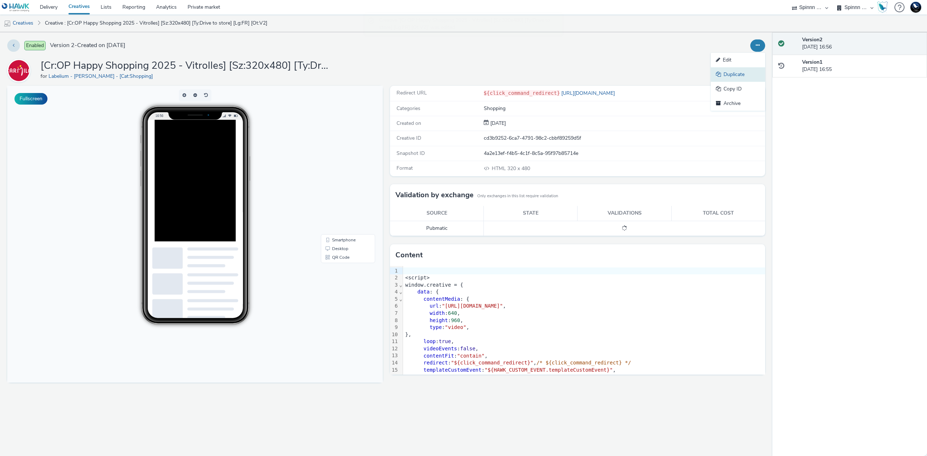
click at [747, 71] on link "Duplicate" at bounding box center [738, 74] width 54 height 14
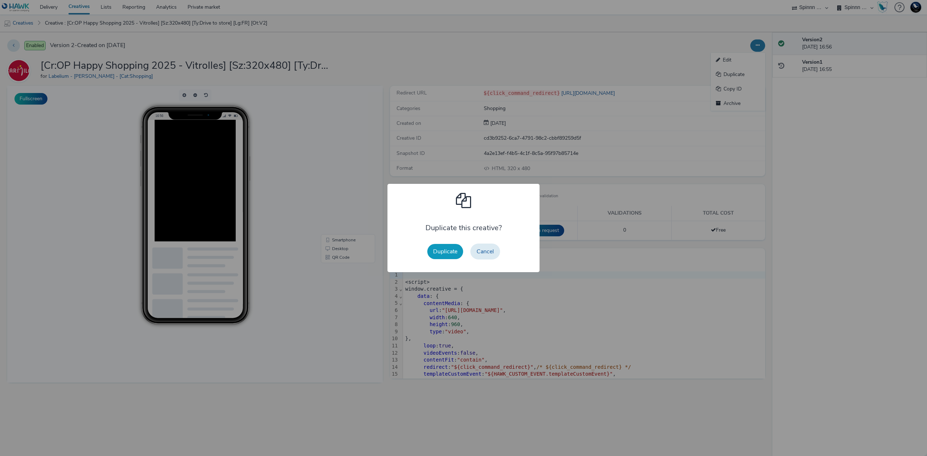
click at [454, 250] on button "Duplicate" at bounding box center [445, 251] width 36 height 15
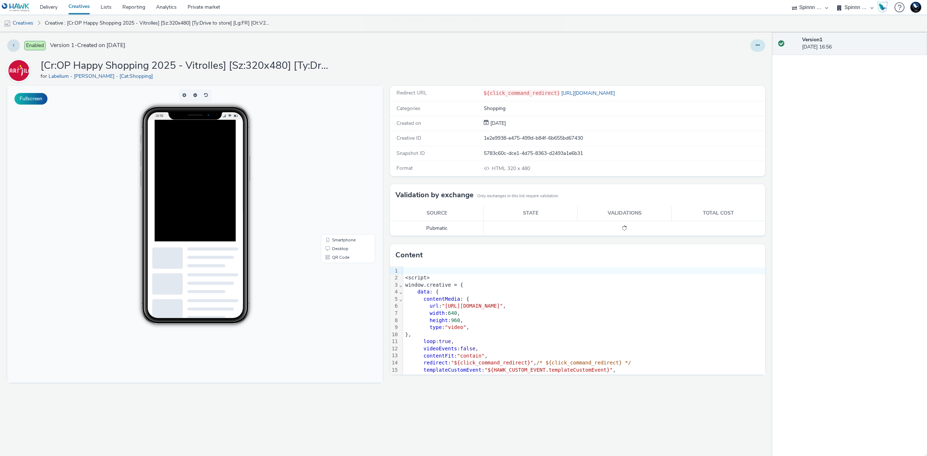
click at [754, 45] on button at bounding box center [757, 45] width 15 height 12
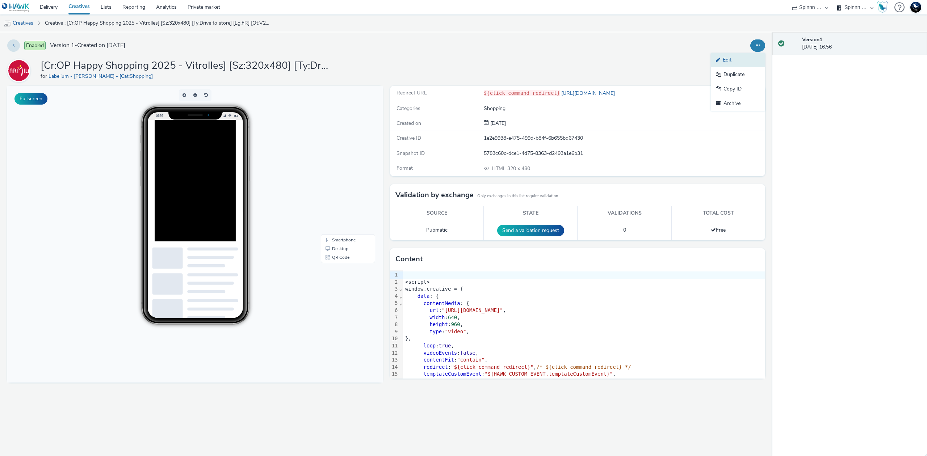
click at [746, 56] on link "Edit" at bounding box center [738, 60] width 54 height 14
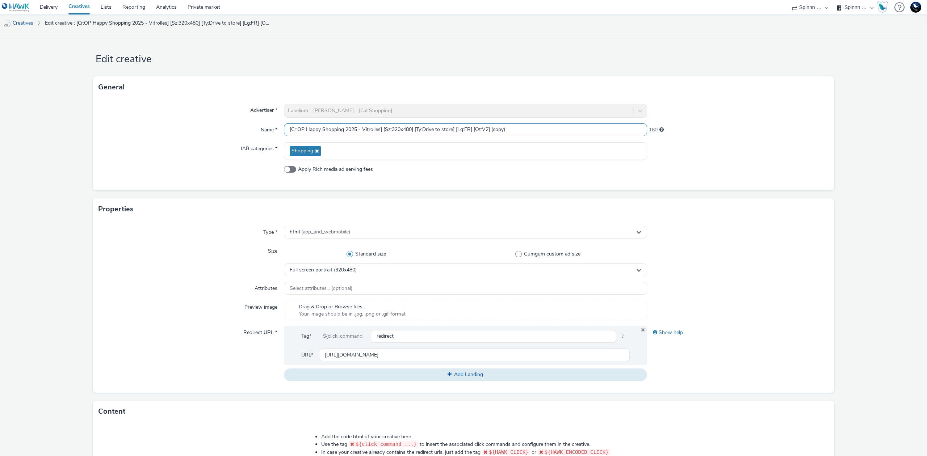
drag, startPoint x: 361, startPoint y: 129, endPoint x: 379, endPoint y: 128, distance: 17.4
click at [379, 128] on input "[Cr:OP Happy Shopping 2025 - Vitrolles] [Sz:320x480] [Ty:Drive to store] [Lg:FR…" at bounding box center [465, 129] width 363 height 13
paste input "Wittenheim"
drag, startPoint x: 497, startPoint y: 129, endPoint x: 568, endPoint y: 130, distance: 70.6
click at [568, 130] on input "[Cr:OP Happy Shopping 2025 - Wittenheim] [Sz:320x480] [Ty:Drive to store] [Lg:F…" at bounding box center [465, 129] width 363 height 13
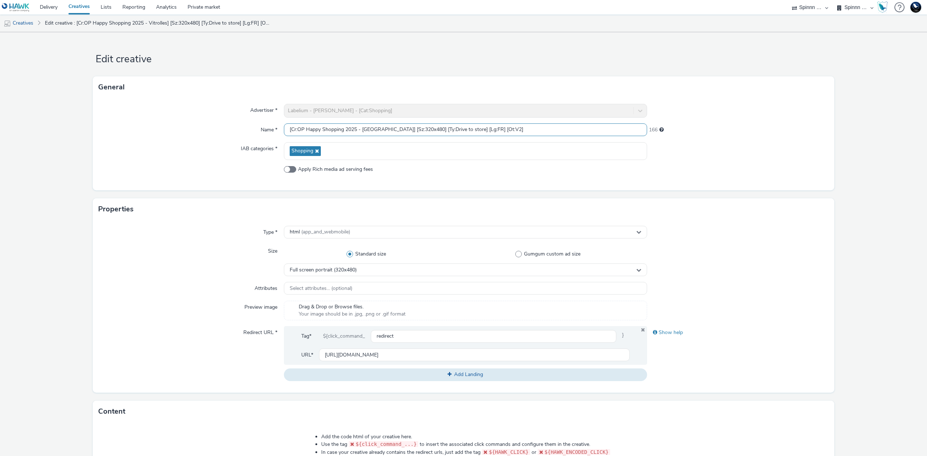
type input "[Cr:OP Happy Shopping 2025 - Wittenheim] [Sz:320x480] [Ty:Drive to store] [Lg:F…"
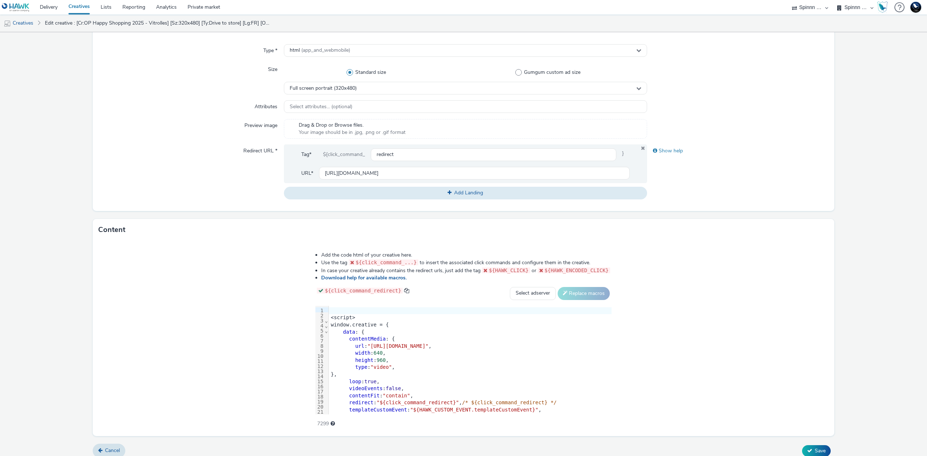
scroll to position [189, 0]
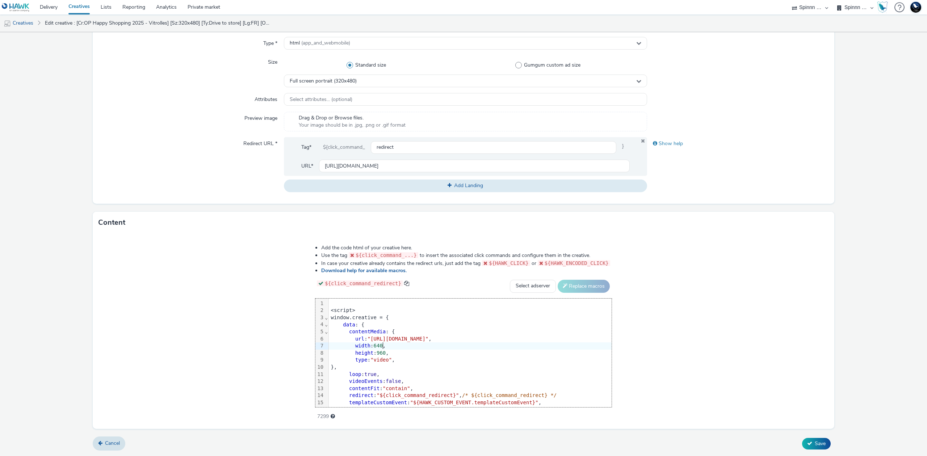
click at [455, 343] on div "width : 640 ," at bounding box center [470, 345] width 283 height 7
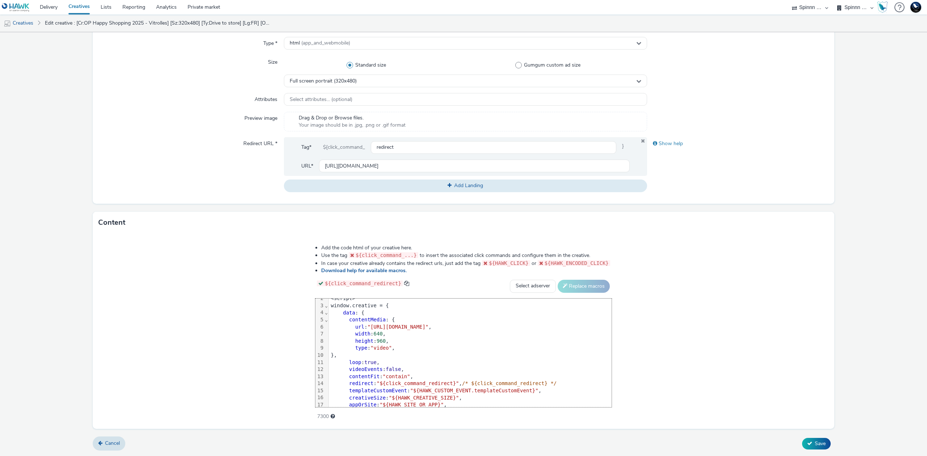
scroll to position [0, 0]
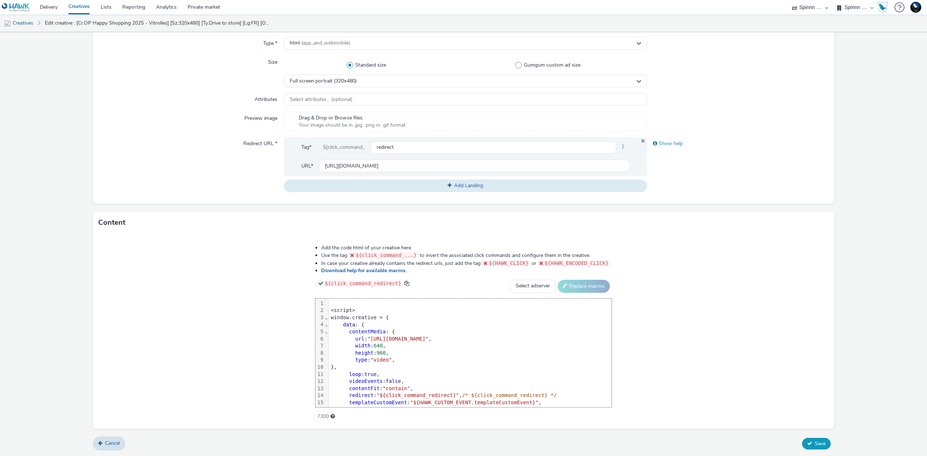
click at [815, 445] on span "Save" at bounding box center [820, 443] width 11 height 7
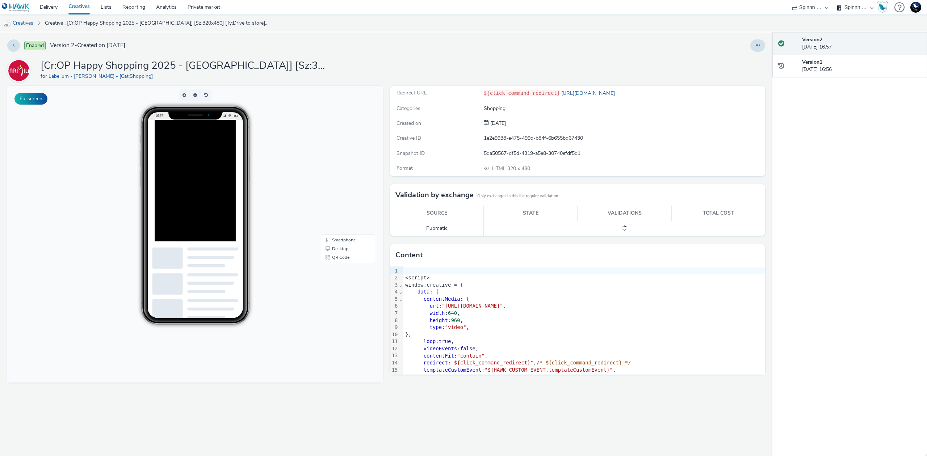
click at [20, 21] on link "Creatives" at bounding box center [18, 22] width 37 height 17
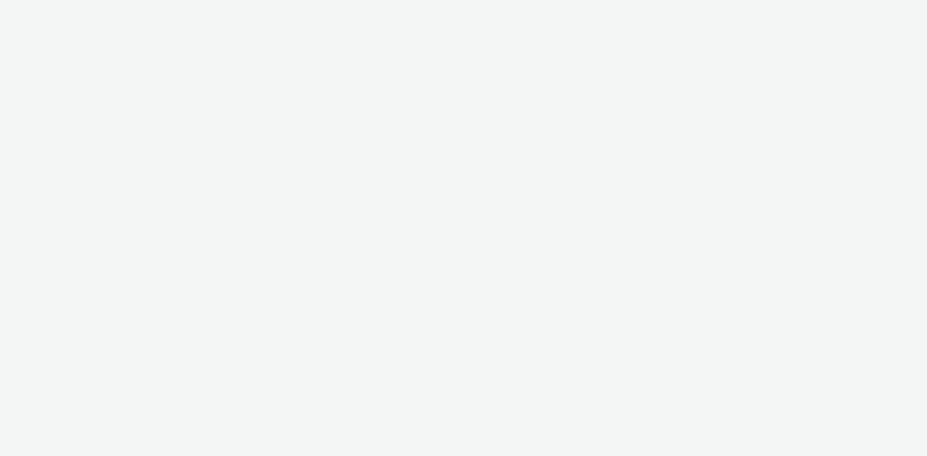
select select "3577b0fe-1e1b-4f05-a15f-27ee59b5ca2b"
select select "a2c3571a-f901-4e0b-a6fa-bc20dfb4951a"
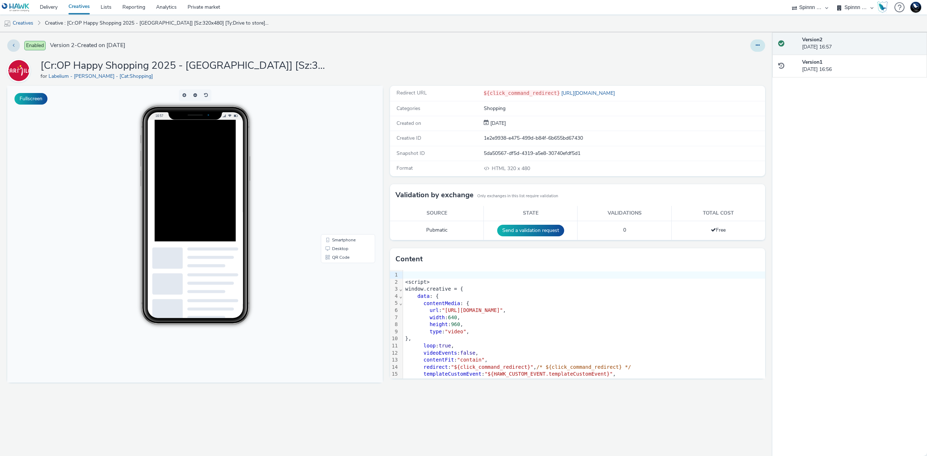
click at [761, 47] on button at bounding box center [757, 45] width 15 height 12
click at [753, 74] on link "Duplicate" at bounding box center [738, 74] width 54 height 14
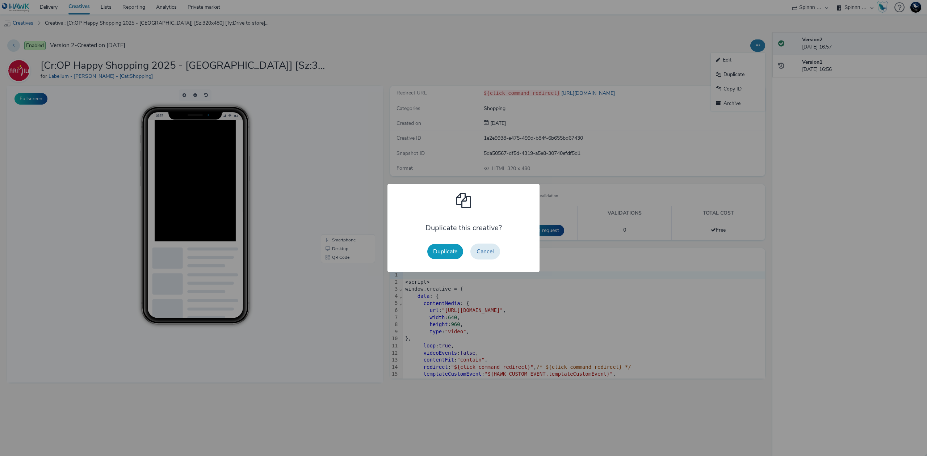
click at [451, 250] on button "Duplicate" at bounding box center [445, 251] width 36 height 15
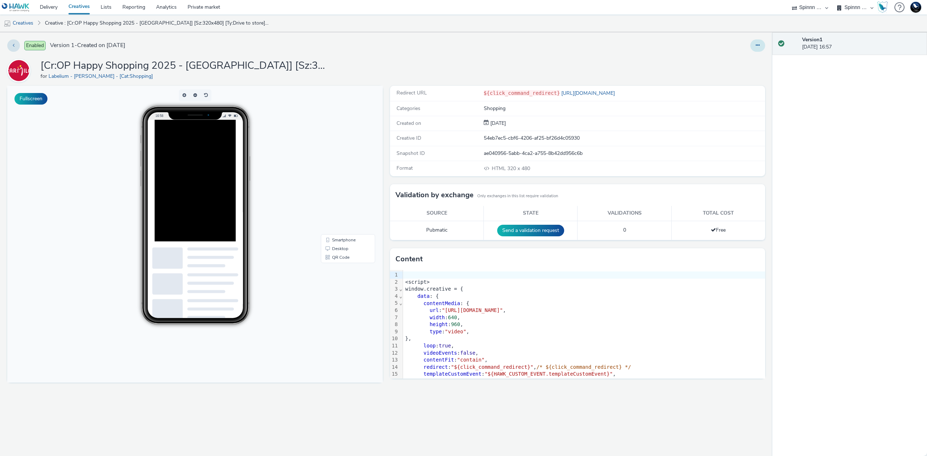
click at [758, 45] on icon at bounding box center [758, 45] width 4 height 5
click at [744, 60] on link "Edit" at bounding box center [738, 60] width 54 height 14
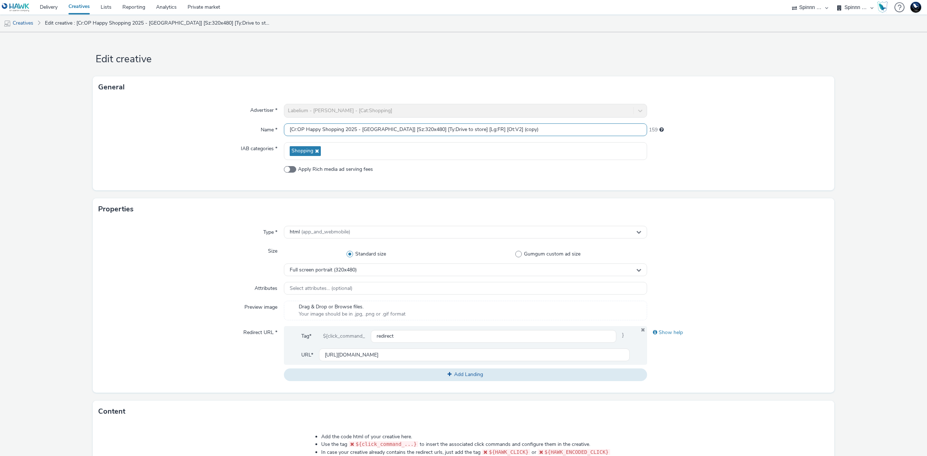
drag, startPoint x: 498, startPoint y: 129, endPoint x: 534, endPoint y: 131, distance: 36.2
click at [534, 131] on input "[Cr:OP Happy Shopping 2025 - Wittenheim] [Sz:320x480] [Ty:Drive to store] [Lg:F…" at bounding box center [465, 129] width 363 height 13
drag, startPoint x: 399, startPoint y: 128, endPoint x: 418, endPoint y: 128, distance: 19.2
click at [418, 128] on input "[Cr:OP Happy Shopping 2025 - Wittenheim] [Sz:320x480] [Ty:Drive to store] [Lg:F…" at bounding box center [465, 129] width 363 height 13
type input "[Cr:OP Happy Shopping 2025 - Wittenheim] [Sz:300x250] [Ty:Drive to store] [Lg:F…"
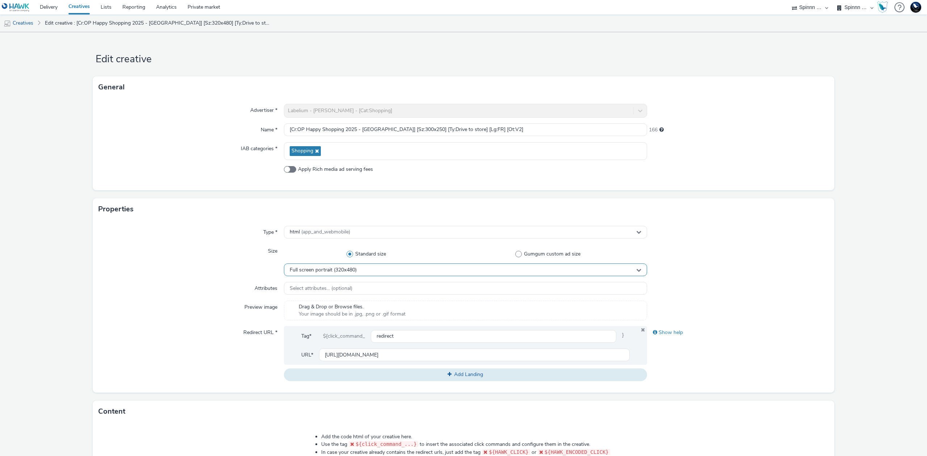
click at [435, 276] on div "Full screen portrait (320x480)" at bounding box center [465, 270] width 363 height 13
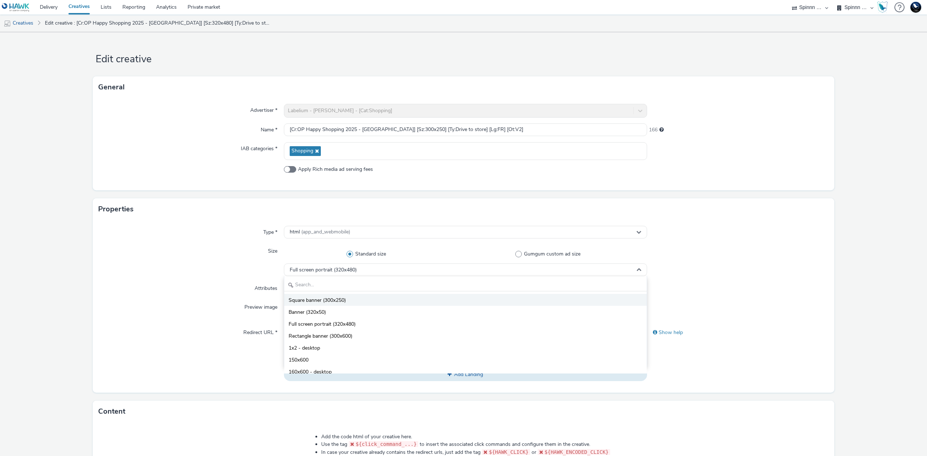
click at [395, 301] on li "Square banner (300x250)" at bounding box center [465, 300] width 362 height 12
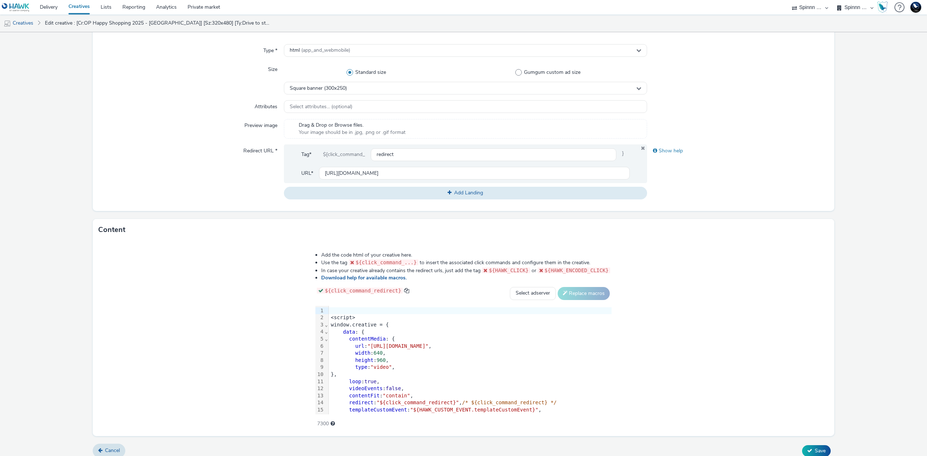
scroll to position [189, 0]
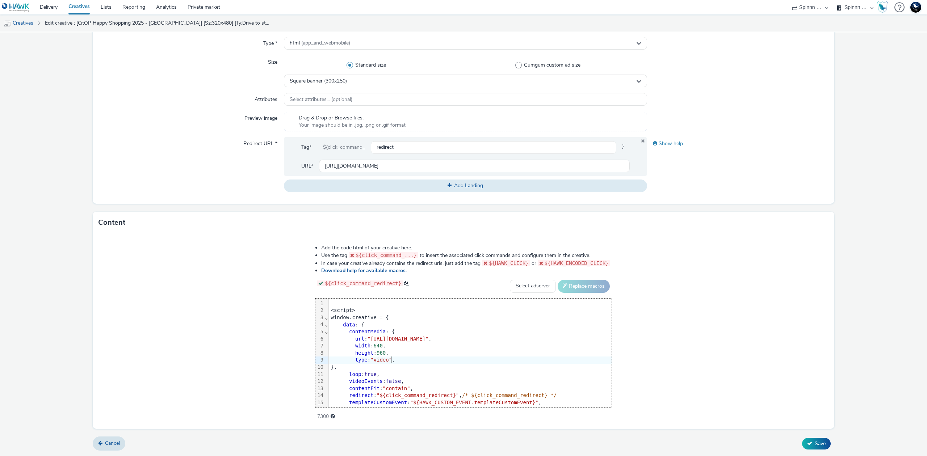
click at [366, 359] on div "type : "video" ," at bounding box center [470, 360] width 283 height 7
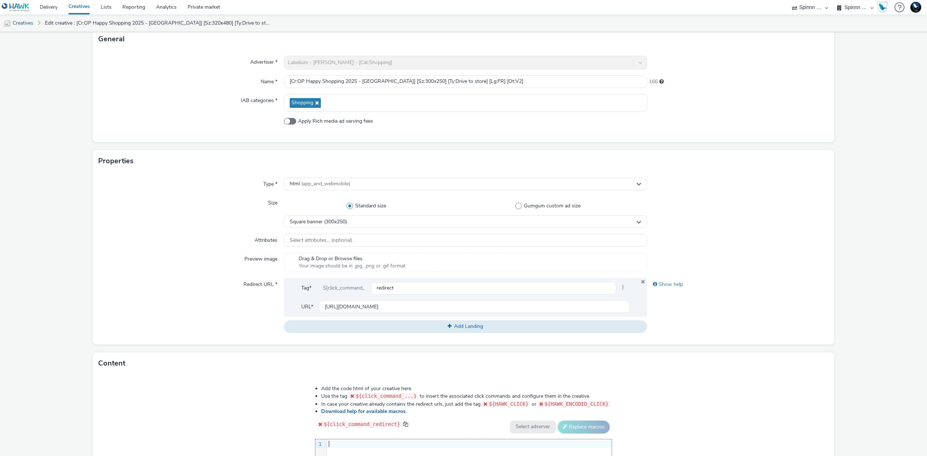
scroll to position [44, 0]
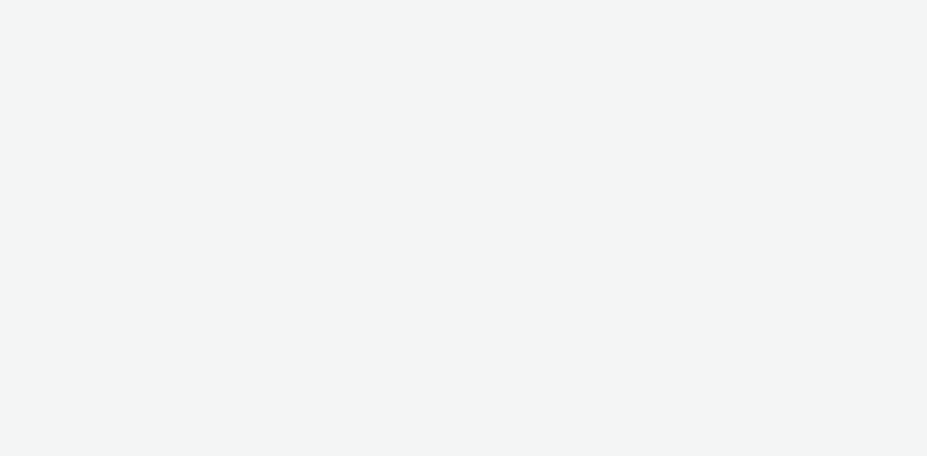
select select "3577b0fe-1e1b-4f05-a15f-27ee59b5ca2b"
select select "a2c3571a-f901-4e0b-a6fa-bc20dfb4951a"
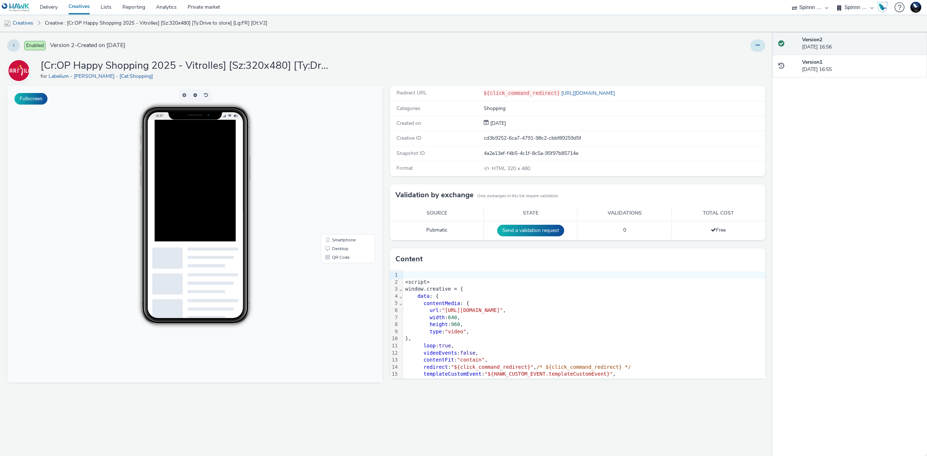
click at [762, 46] on button at bounding box center [757, 45] width 15 height 12
click at [744, 75] on link "Duplicate" at bounding box center [738, 74] width 54 height 14
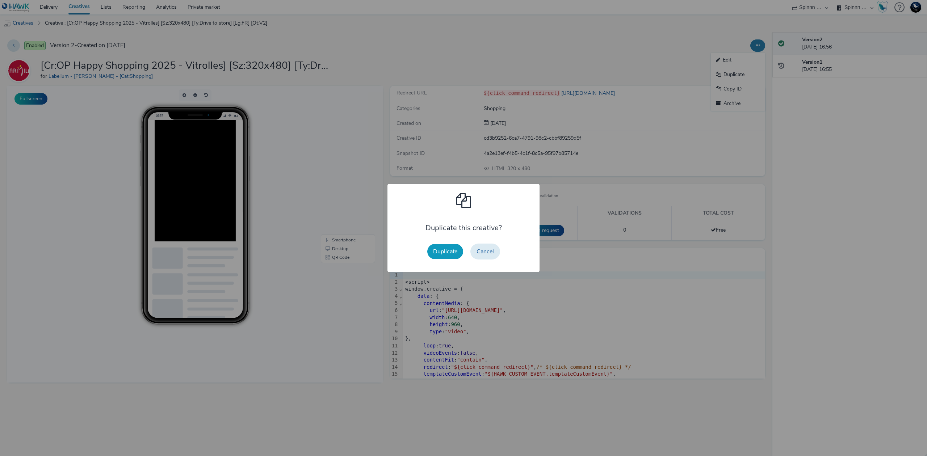
click at [456, 248] on button "Duplicate" at bounding box center [445, 251] width 36 height 15
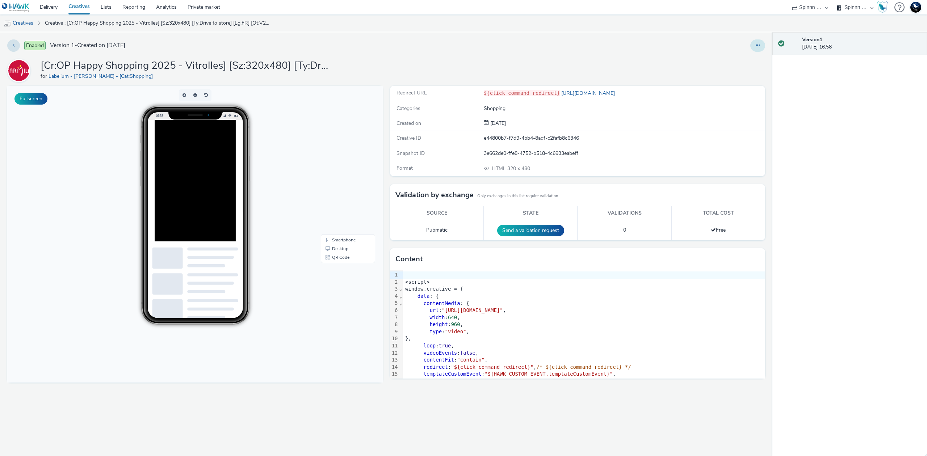
click at [759, 45] on button at bounding box center [757, 45] width 15 height 12
click at [753, 58] on link "Edit" at bounding box center [738, 60] width 54 height 14
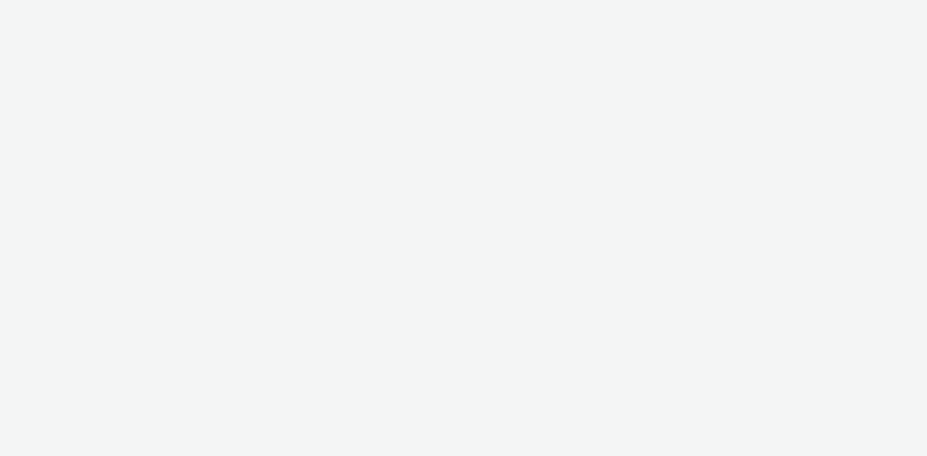
select select "3577b0fe-1e1b-4f05-a15f-27ee59b5ca2b"
select select "a2c3571a-f901-4e0b-a6fa-bc20dfb4951a"
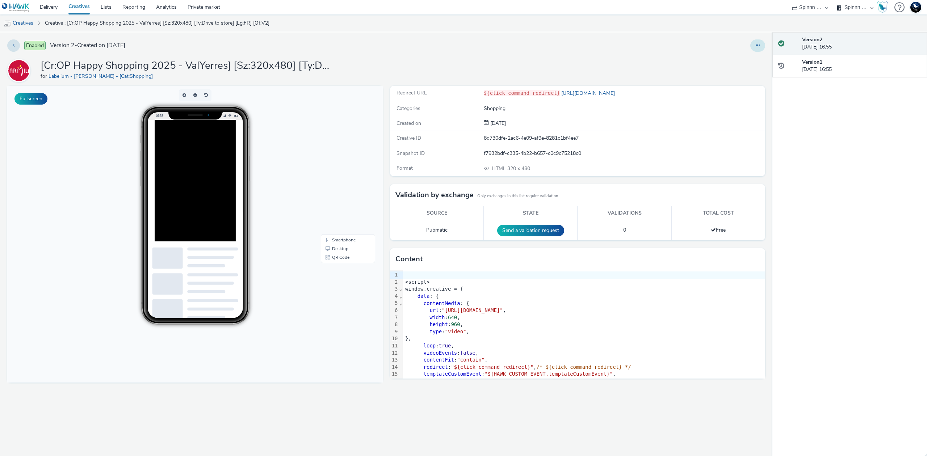
click at [759, 47] on icon at bounding box center [758, 45] width 4 height 5
click at [748, 71] on link "Duplicate" at bounding box center [738, 74] width 54 height 14
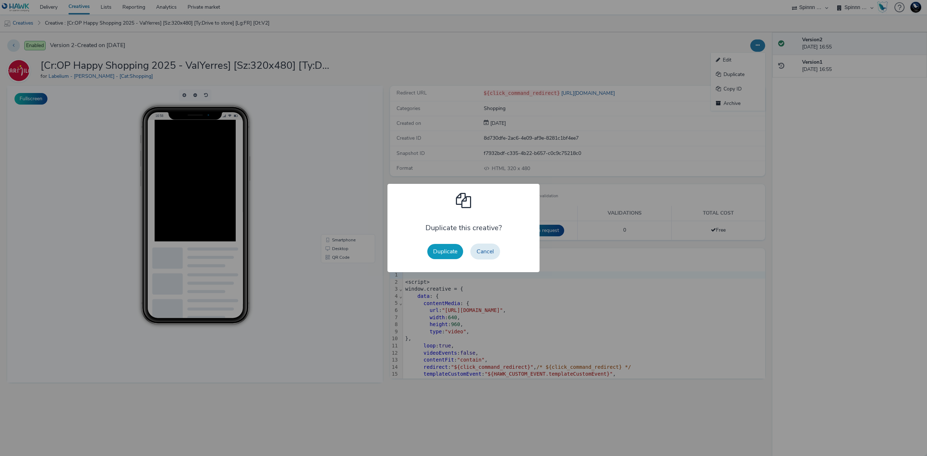
click at [454, 254] on button "Duplicate" at bounding box center [445, 251] width 36 height 15
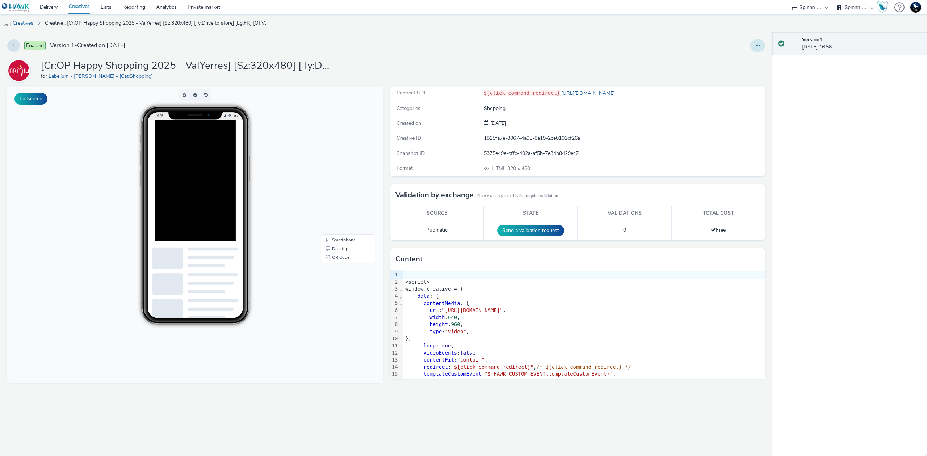
click at [752, 49] on button at bounding box center [757, 45] width 15 height 12
click at [746, 57] on link "Edit" at bounding box center [738, 60] width 54 height 14
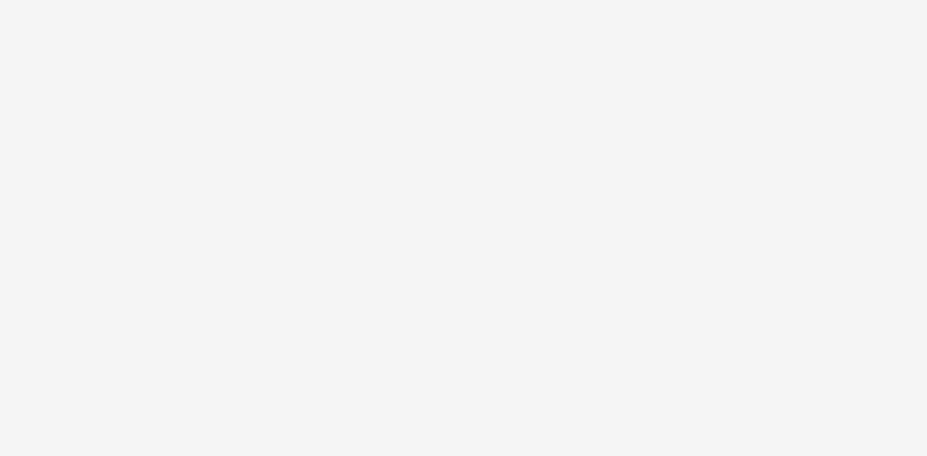
select select "3577b0fe-1e1b-4f05-a15f-27ee59b5ca2b"
select select "a2c3571a-f901-4e0b-a6fa-bc20dfb4951a"
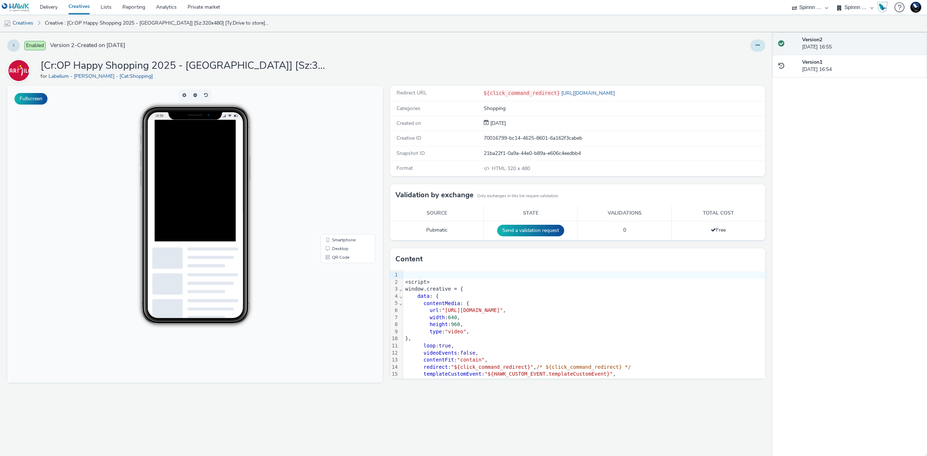
click at [759, 48] on icon at bounding box center [758, 45] width 4 height 5
click at [742, 72] on link "Duplicate" at bounding box center [738, 74] width 54 height 14
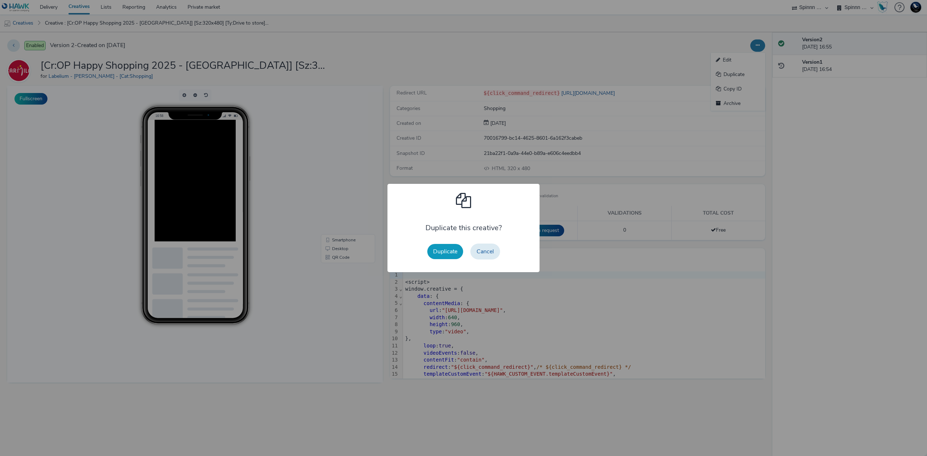
click at [450, 248] on button "Duplicate" at bounding box center [445, 251] width 36 height 15
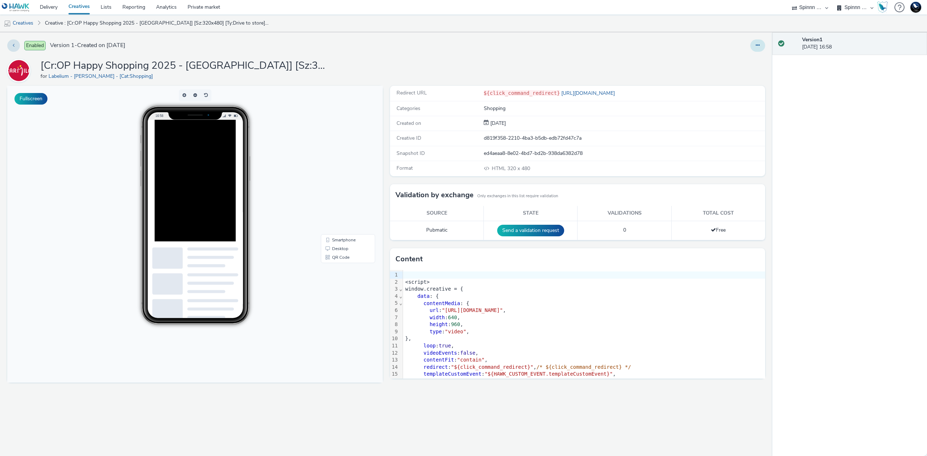
click at [756, 47] on icon at bounding box center [758, 45] width 4 height 5
click at [751, 57] on link "Edit" at bounding box center [738, 60] width 54 height 14
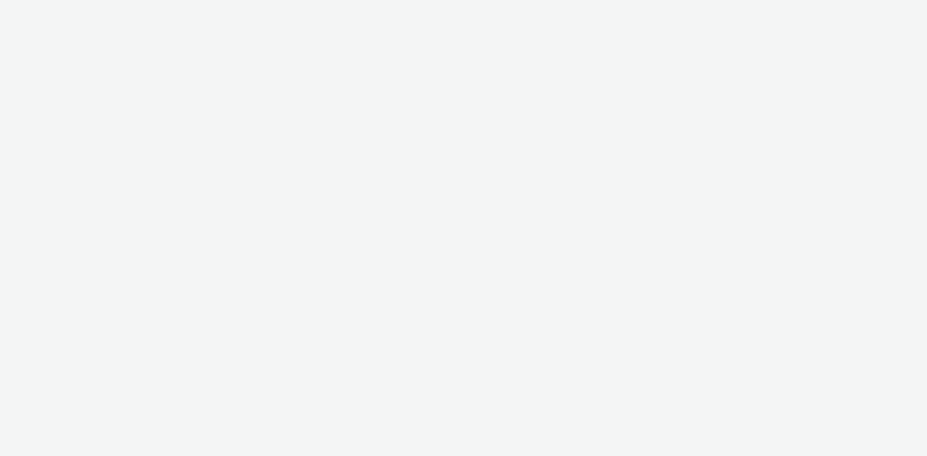
select select "3577b0fe-1e1b-4f05-a15f-27ee59b5ca2b"
select select "a2c3571a-f901-4e0b-a6fa-bc20dfb4951a"
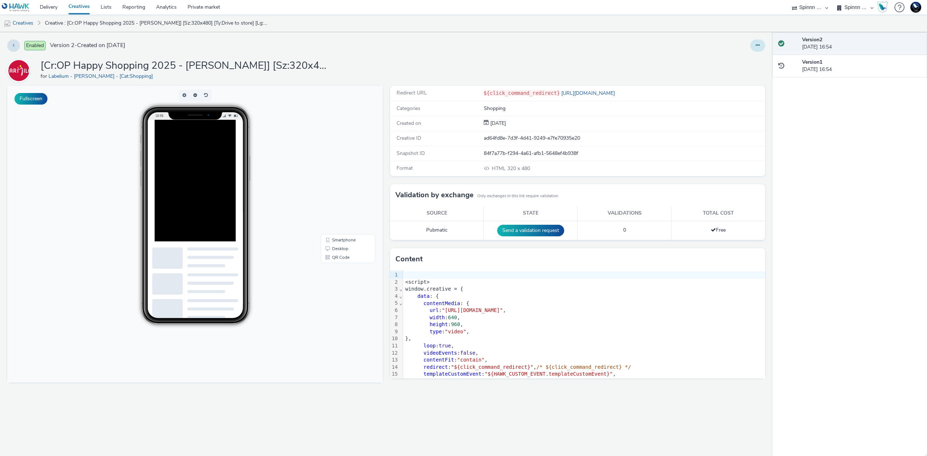
click at [754, 43] on button at bounding box center [757, 45] width 15 height 12
click at [739, 76] on link "Duplicate" at bounding box center [738, 74] width 54 height 14
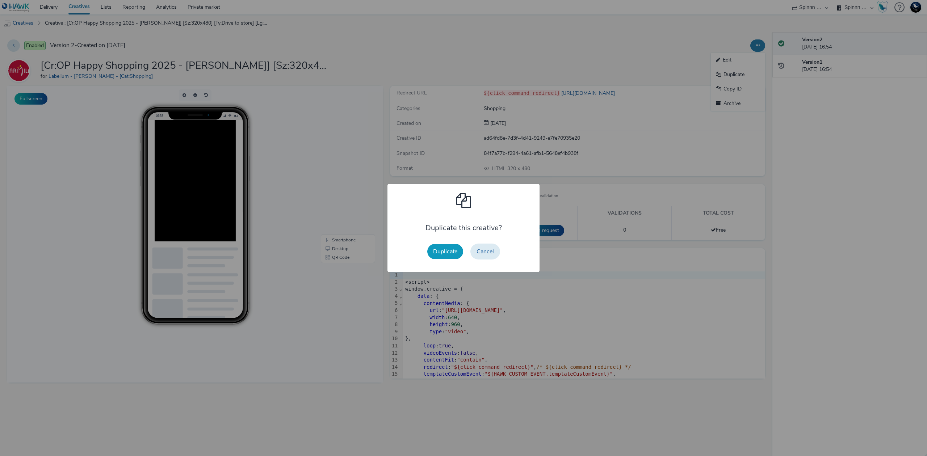
click at [455, 248] on button "Duplicate" at bounding box center [445, 251] width 36 height 15
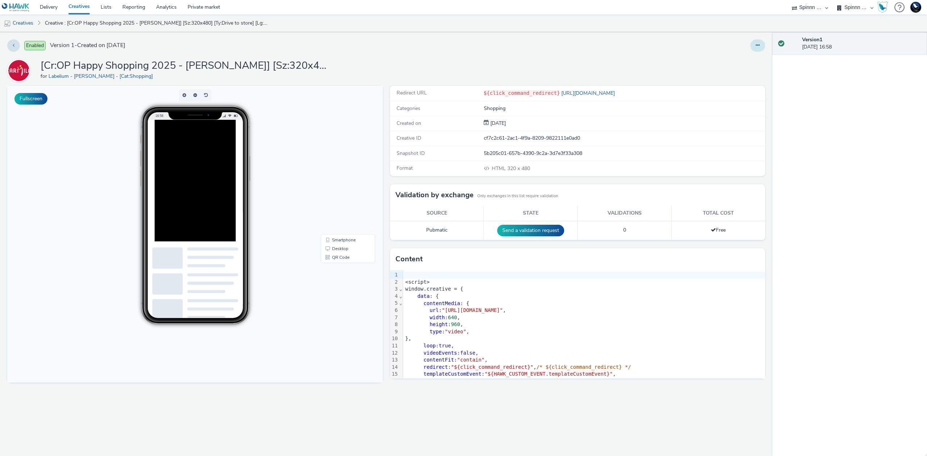
click at [754, 47] on button at bounding box center [757, 45] width 15 height 12
click at [749, 60] on link "Edit" at bounding box center [738, 60] width 54 height 14
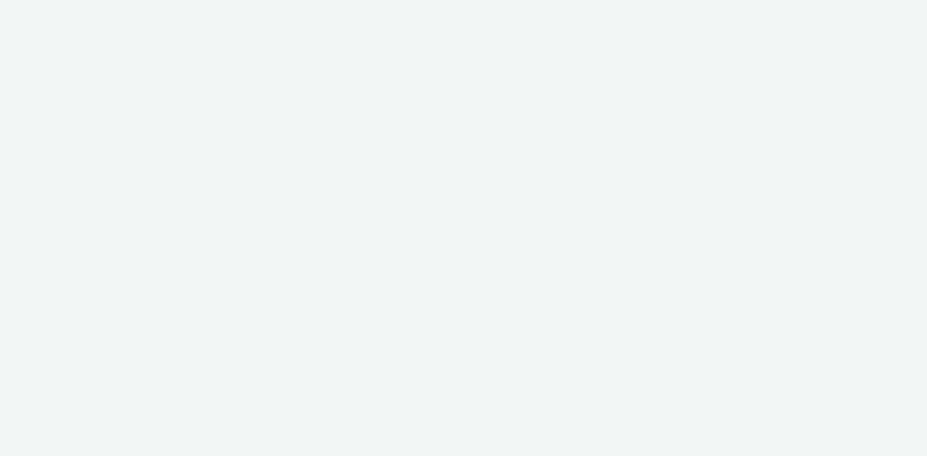
select select "3577b0fe-1e1b-4f05-a15f-27ee59b5ca2b"
select select "a2c3571a-f901-4e0b-a6fa-bc20dfb4951a"
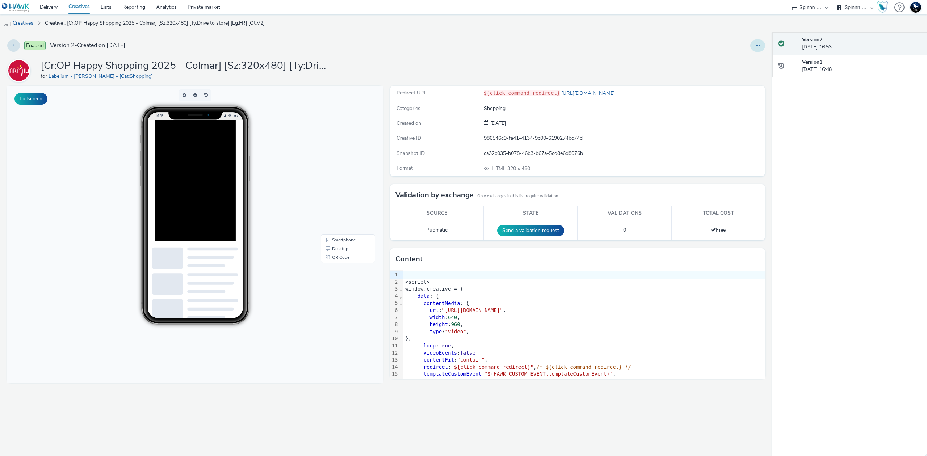
click at [753, 49] on button at bounding box center [757, 45] width 15 height 12
click at [742, 75] on link "Duplicate" at bounding box center [738, 74] width 54 height 14
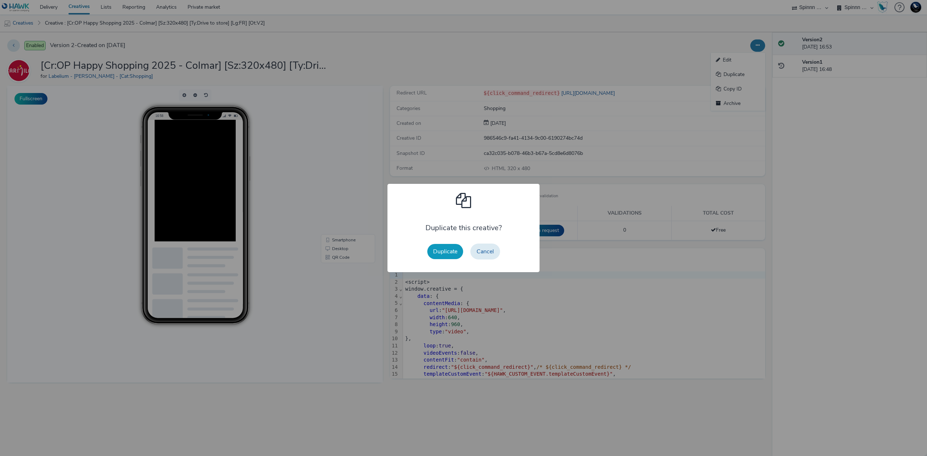
click at [455, 252] on button "Duplicate" at bounding box center [445, 251] width 36 height 15
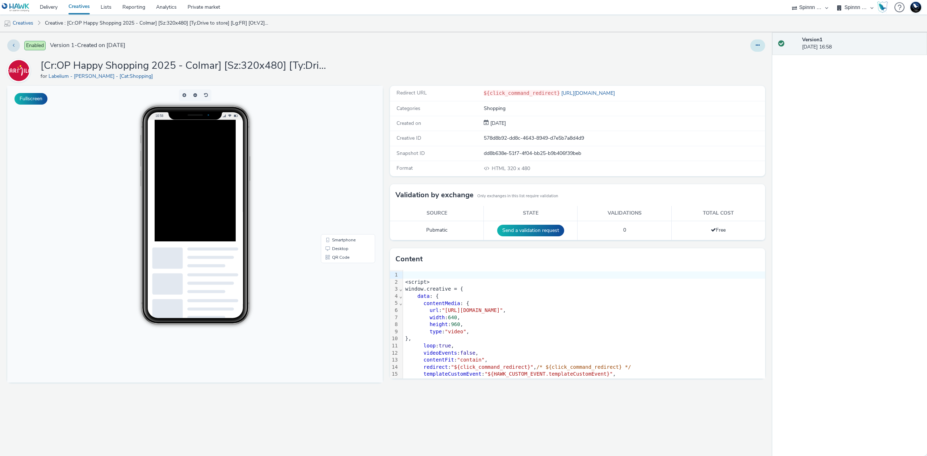
click at [756, 43] on icon at bounding box center [758, 45] width 4 height 5
click at [749, 56] on link "Edit" at bounding box center [738, 60] width 54 height 14
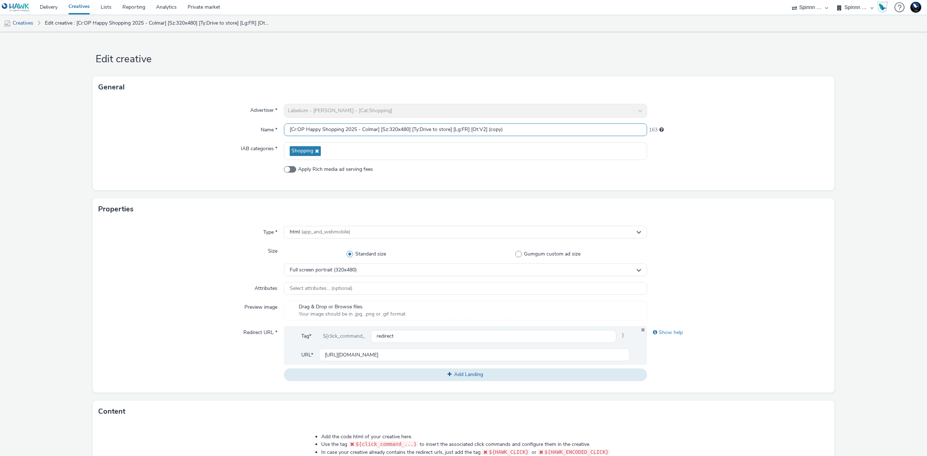
drag, startPoint x: 389, startPoint y: 128, endPoint x: 408, endPoint y: 128, distance: 18.8
click at [408, 128] on input "[Cr:OP Happy Shopping 2025 - Colmar] [Sz:320x480] [Ty:Drive to store] [Lg:FR] […" at bounding box center [465, 129] width 363 height 13
drag, startPoint x: 487, startPoint y: 127, endPoint x: 582, endPoint y: 132, distance: 95.0
click at [578, 131] on input "[Cr:OP Happy Shopping 2025 - Colmar] [Sz:300x250] [Ty:Drive to store] [Lg:FR] […" at bounding box center [465, 129] width 363 height 13
type input "[Cr:OP Happy Shopping 2025 - Colmar] [Sz:300x250] [Ty:Drive to store] [Lg:FR] […"
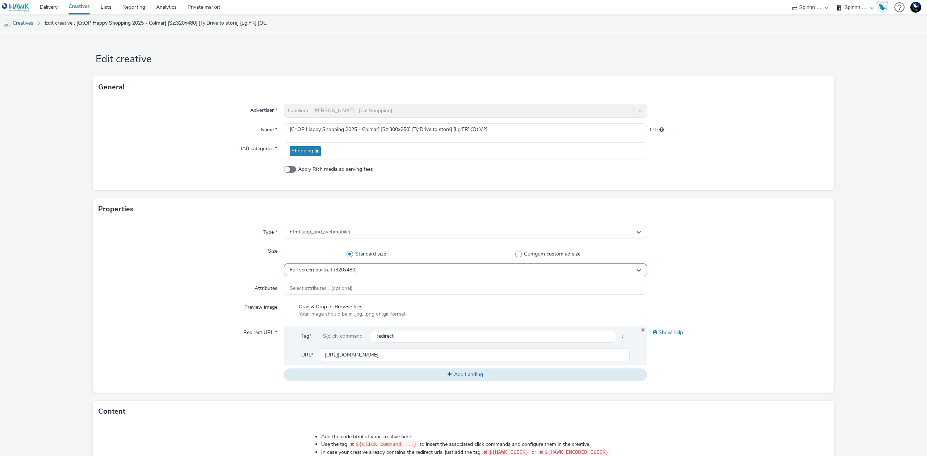
click at [477, 267] on div "Full screen portrait (320x480)" at bounding box center [465, 270] width 363 height 13
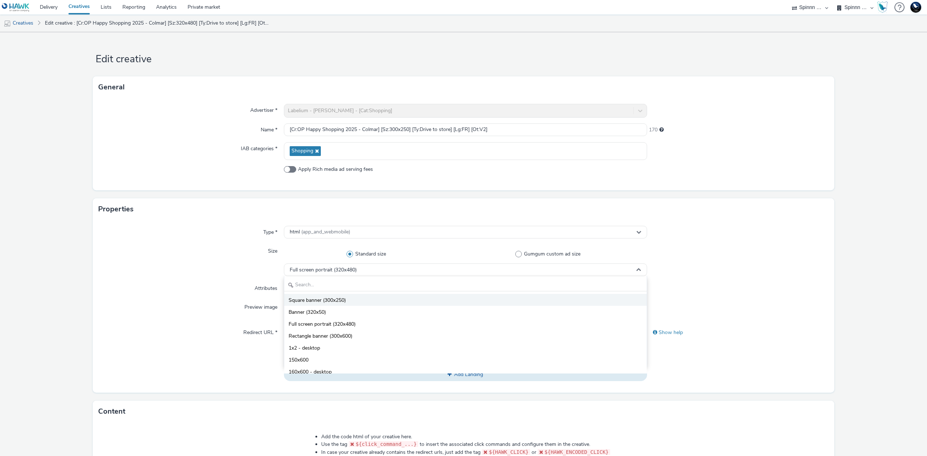
click at [352, 297] on li "Square banner (300x250)" at bounding box center [465, 300] width 362 height 12
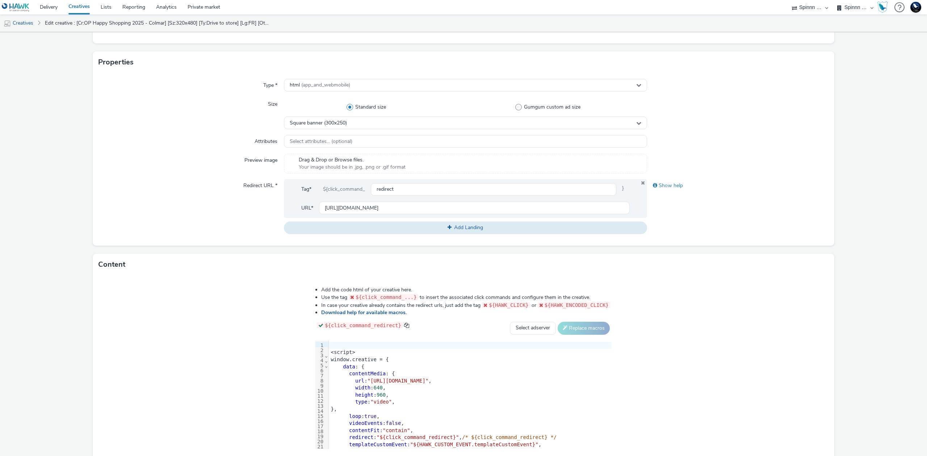
scroll to position [189, 0]
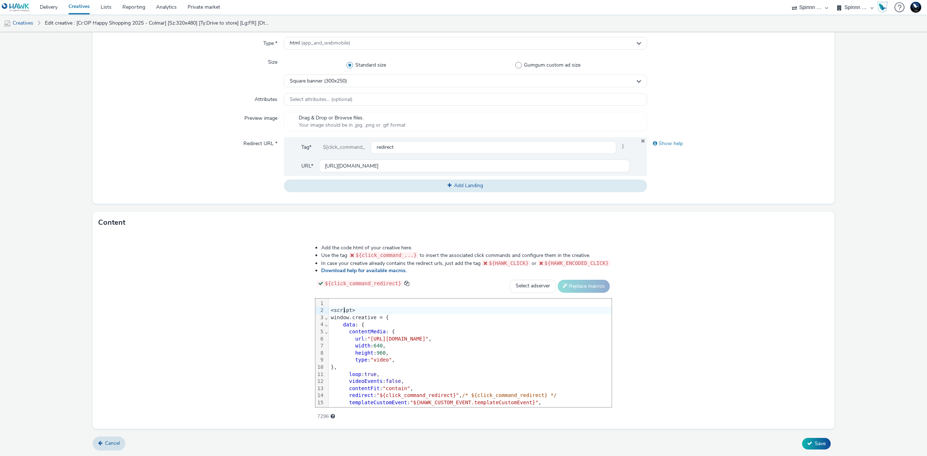
click at [329, 307] on div "<script>" at bounding box center [470, 310] width 283 height 7
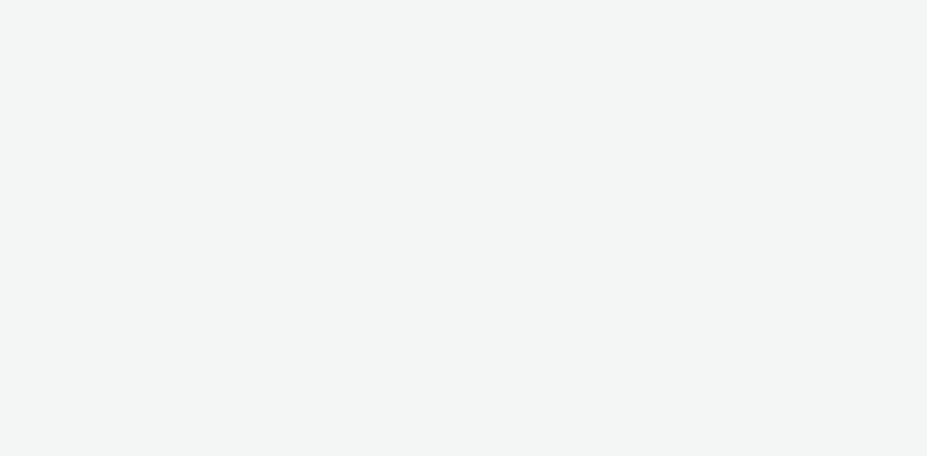
select select "3577b0fe-1e1b-4f05-a15f-27ee59b5ca2b"
select select "a2c3571a-f901-4e0b-a6fa-bc20dfb4951a"
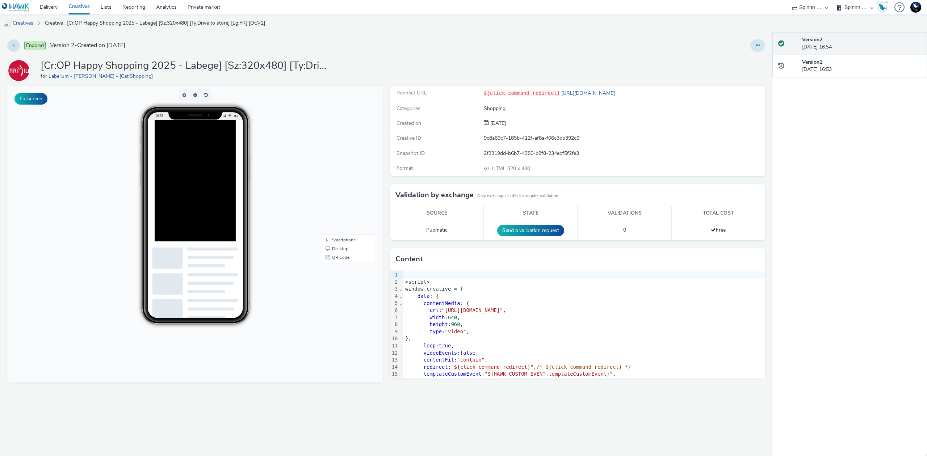
click at [758, 43] on icon at bounding box center [758, 45] width 4 height 5
click at [728, 75] on link "Duplicate" at bounding box center [738, 74] width 54 height 14
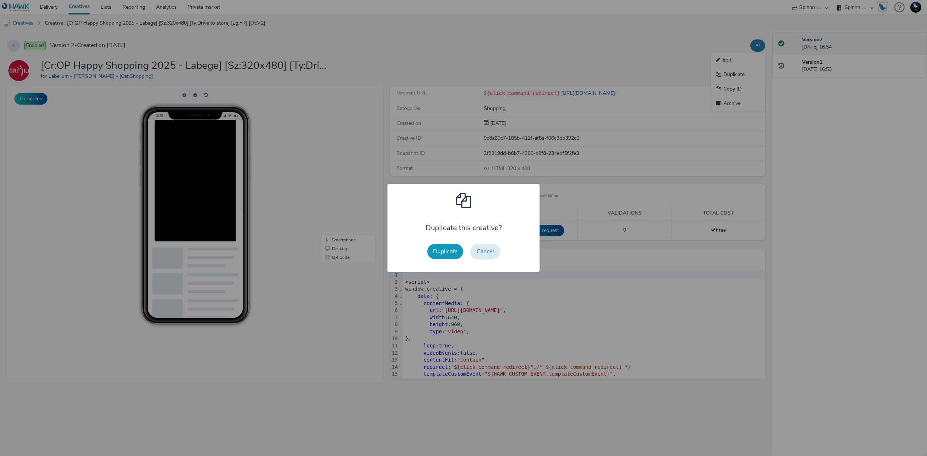
click at [453, 245] on button "Duplicate" at bounding box center [445, 251] width 36 height 15
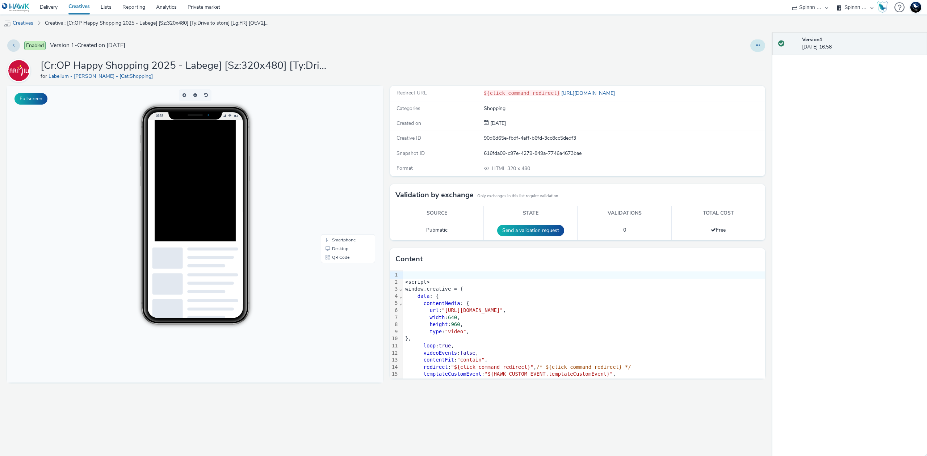
click at [756, 45] on icon at bounding box center [758, 45] width 4 height 5
click at [748, 63] on link "Edit" at bounding box center [738, 60] width 54 height 14
